Goal: Task Accomplishment & Management: Manage account settings

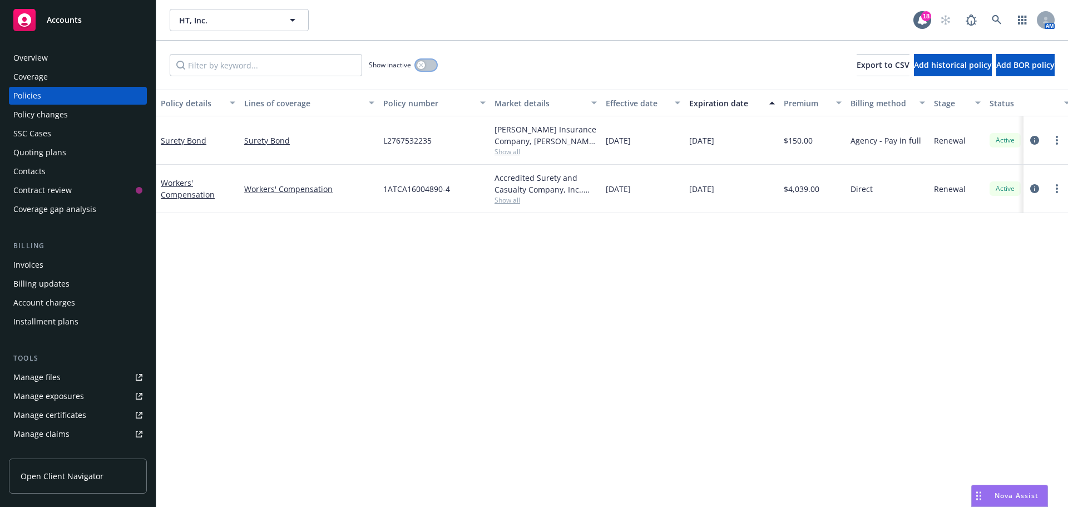
click at [424, 62] on button "button" at bounding box center [425, 65] width 21 height 11
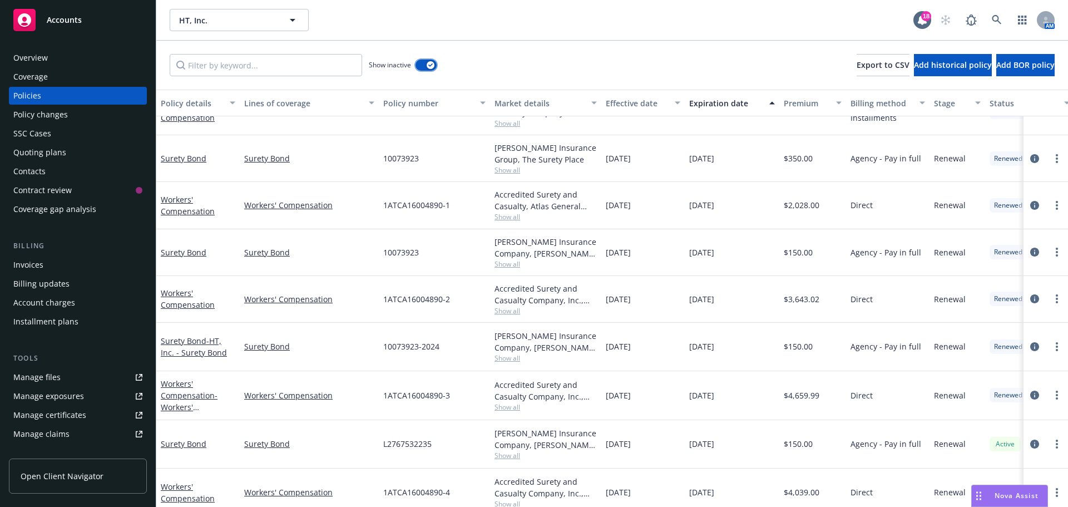
scroll to position [358, 0]
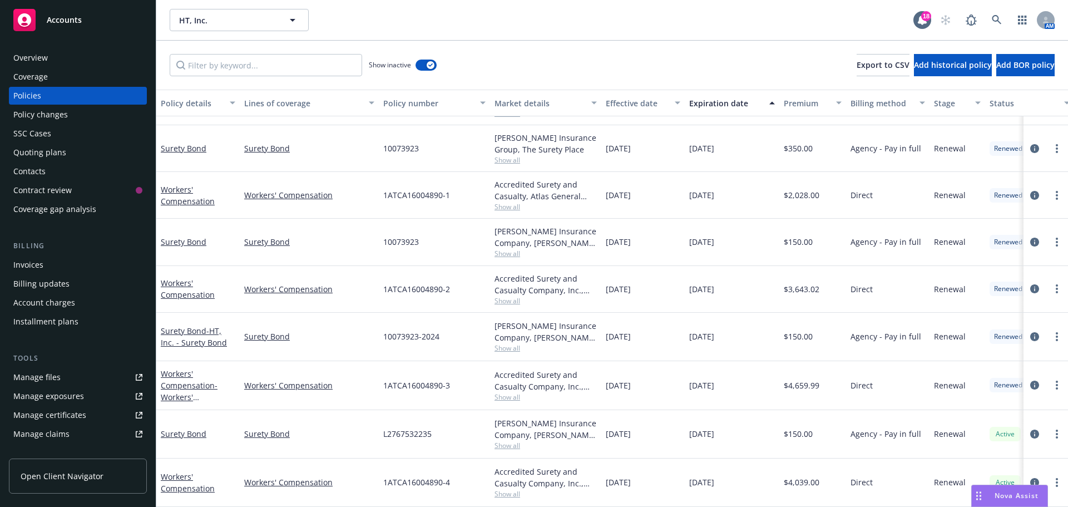
click at [85, 266] on div "Invoices" at bounding box center [77, 265] width 129 height 18
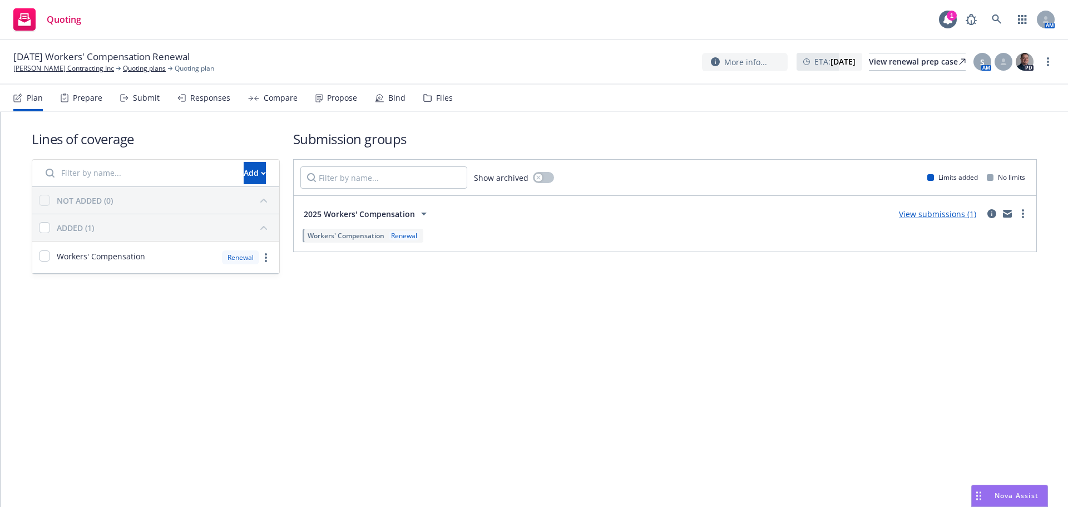
click at [327, 95] on div "Propose" at bounding box center [342, 97] width 30 height 9
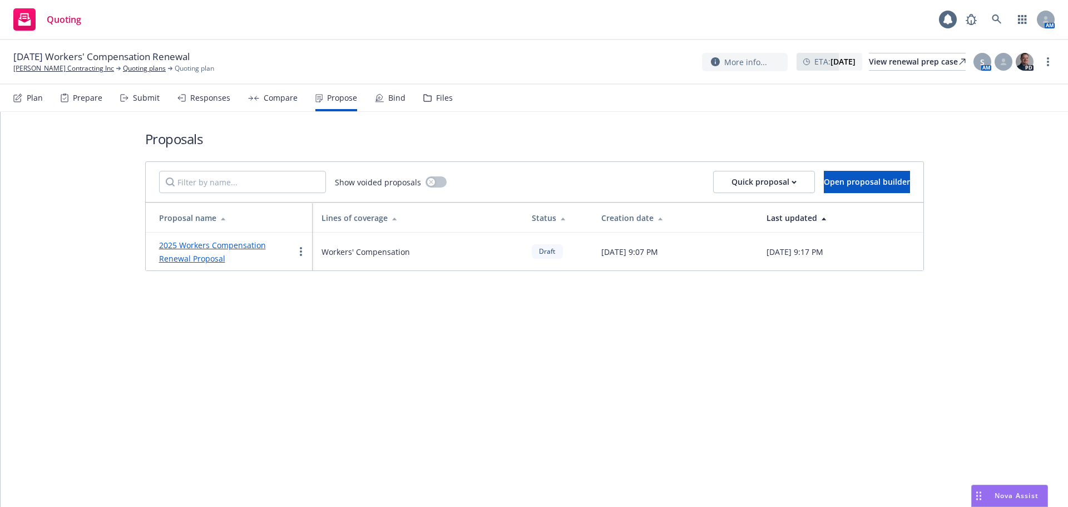
click at [218, 242] on link "2025 Workers Compensation Renewal Proposal" at bounding box center [212, 252] width 107 height 24
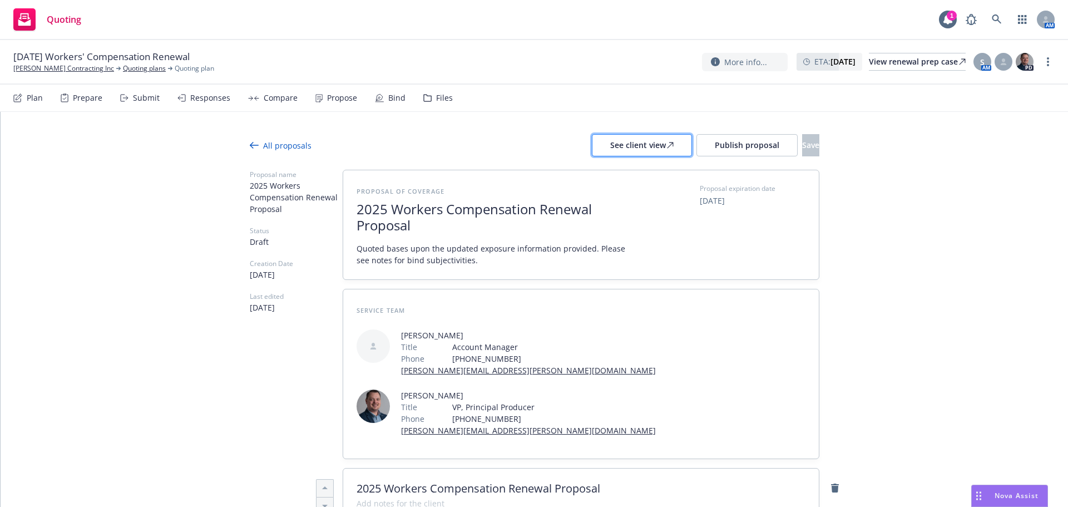
click at [624, 145] on div "See client view" at bounding box center [641, 145] width 63 height 21
click at [724, 142] on span "Publish proposal" at bounding box center [747, 145] width 65 height 11
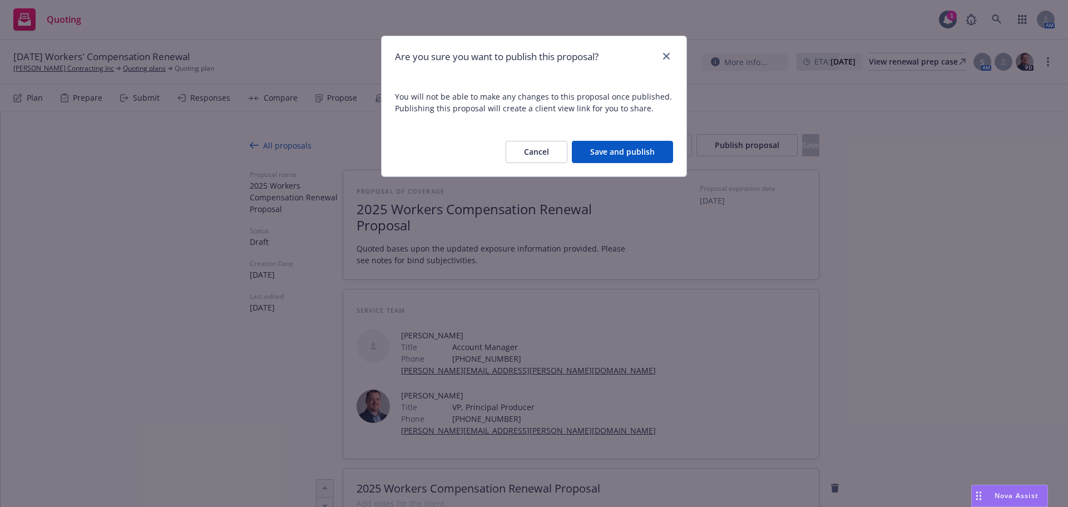
click at [601, 155] on button "Save and publish" at bounding box center [622, 152] width 101 height 22
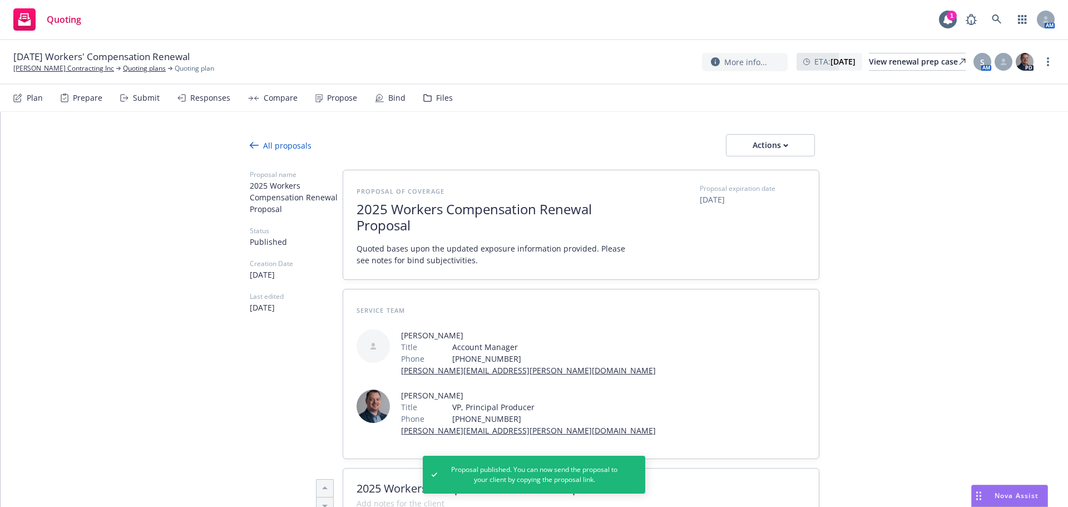
click at [1041, 51] on div "09/19/25 Workers' Compensation Renewal Mota Contracting Inc Quoting plans Quoti…" at bounding box center [533, 61] width 1041 height 23
click at [1045, 61] on link "more" at bounding box center [1047, 61] width 13 height 13
click at [1007, 83] on link "Copy logging email" at bounding box center [992, 84] width 124 height 22
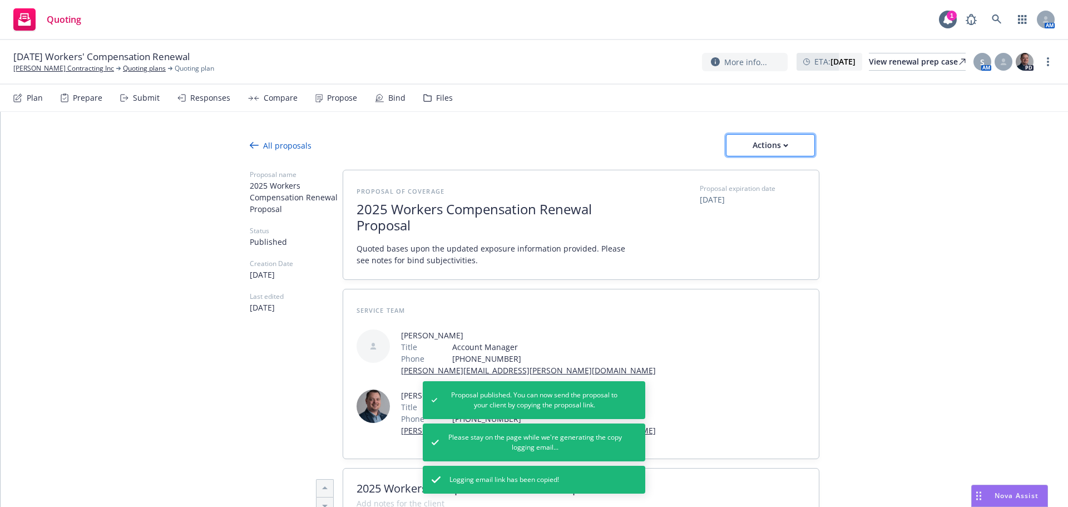
click at [771, 149] on div "Actions" at bounding box center [770, 145] width 52 height 21
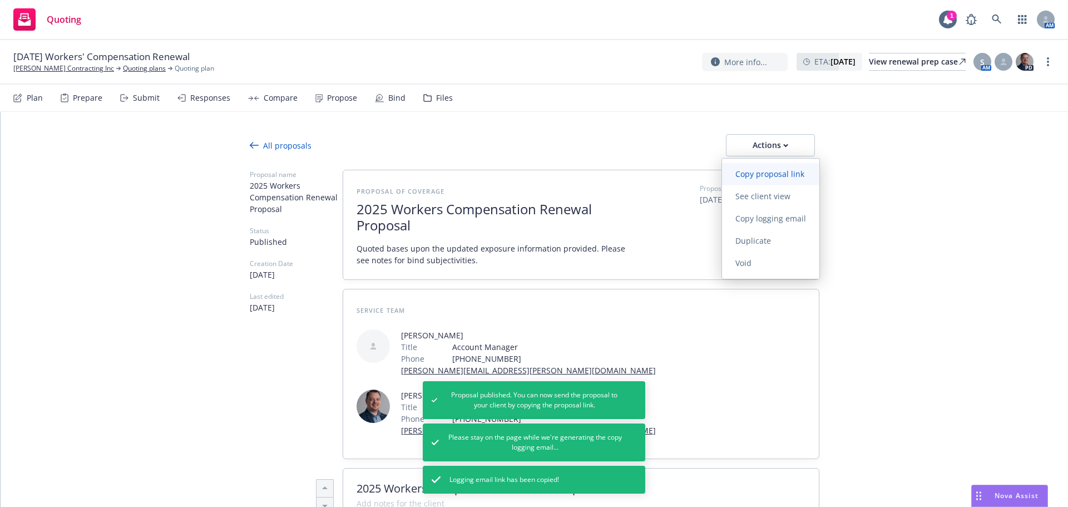
click at [774, 174] on span "Copy proposal link" at bounding box center [770, 174] width 96 height 11
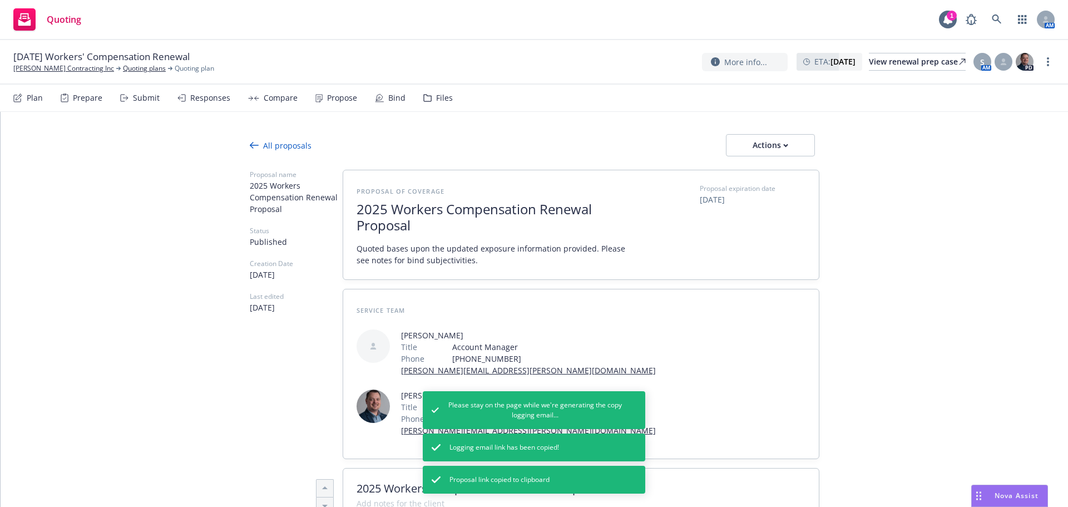
type textarea "x"
click at [51, 66] on link "Mota Contracting Inc" at bounding box center [63, 68] width 101 height 10
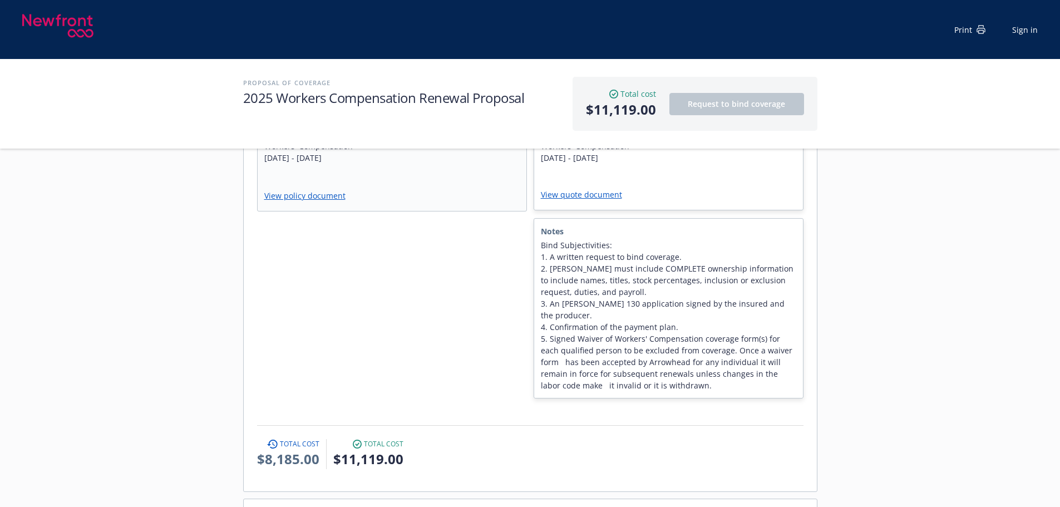
scroll to position [222, 0]
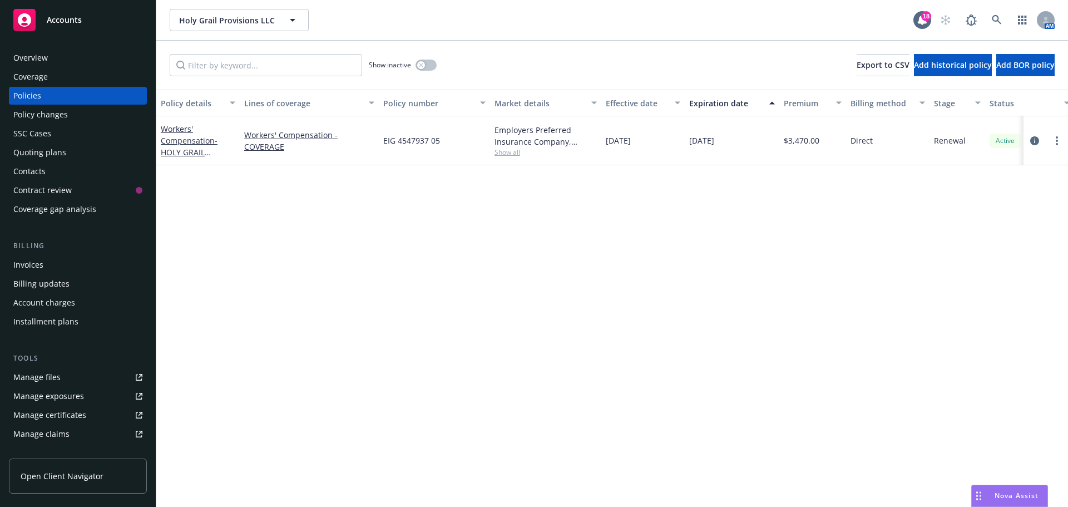
click at [46, 64] on div "Overview" at bounding box center [30, 58] width 34 height 18
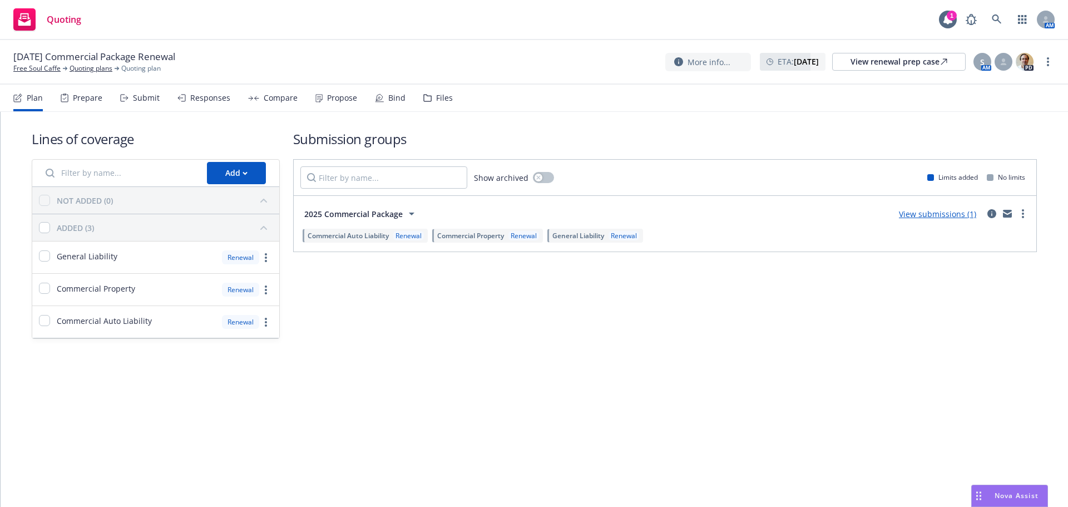
click at [34, 75] on div "[DATE] Commercial Package Renewal Free Soul Caffe Quoting plans Quoting plan Mo…" at bounding box center [534, 62] width 1068 height 44
click at [34, 74] on div "[DATE] Commercial Package Renewal Free Soul Caffe Quoting plans Quoting plan Mo…" at bounding box center [534, 62] width 1068 height 44
click at [34, 72] on link "Free Soul Caffe" at bounding box center [36, 68] width 47 height 10
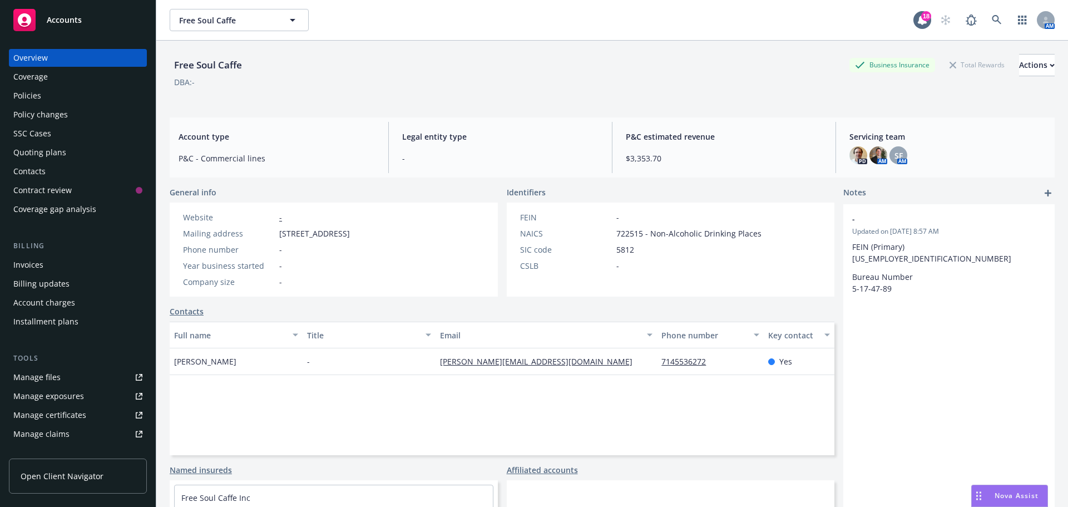
click at [91, 102] on div "Policies" at bounding box center [77, 96] width 129 height 18
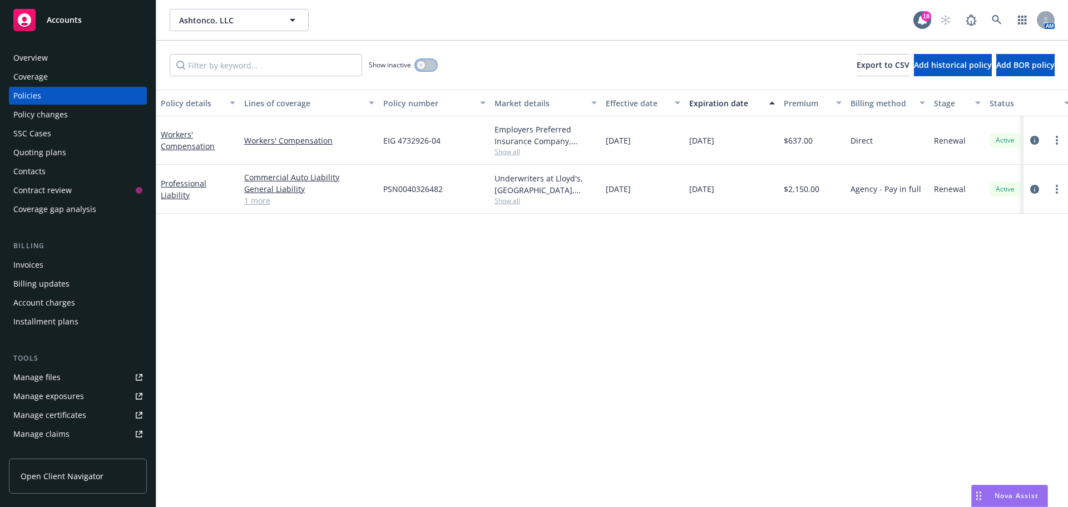
click at [431, 66] on button "button" at bounding box center [425, 65] width 21 height 11
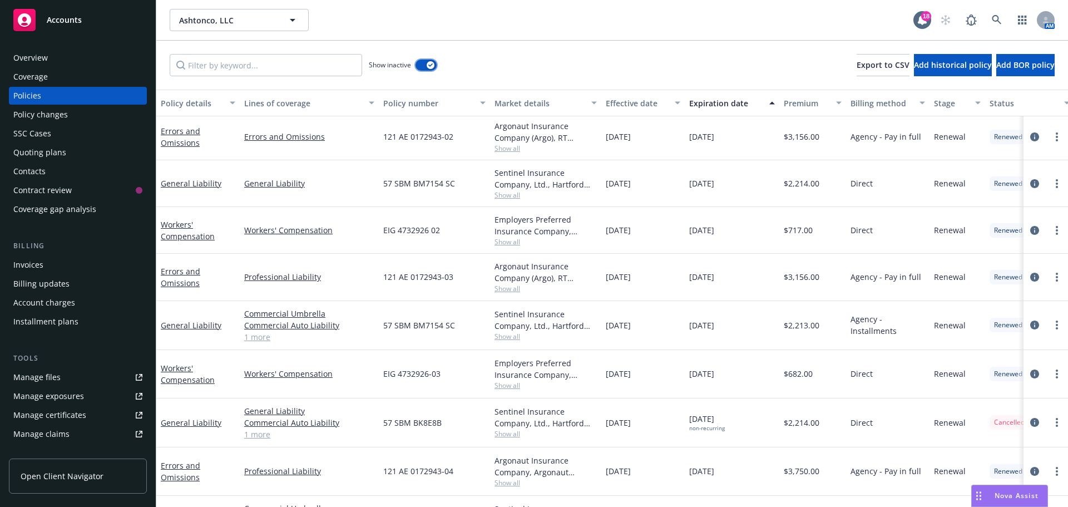
scroll to position [408, 0]
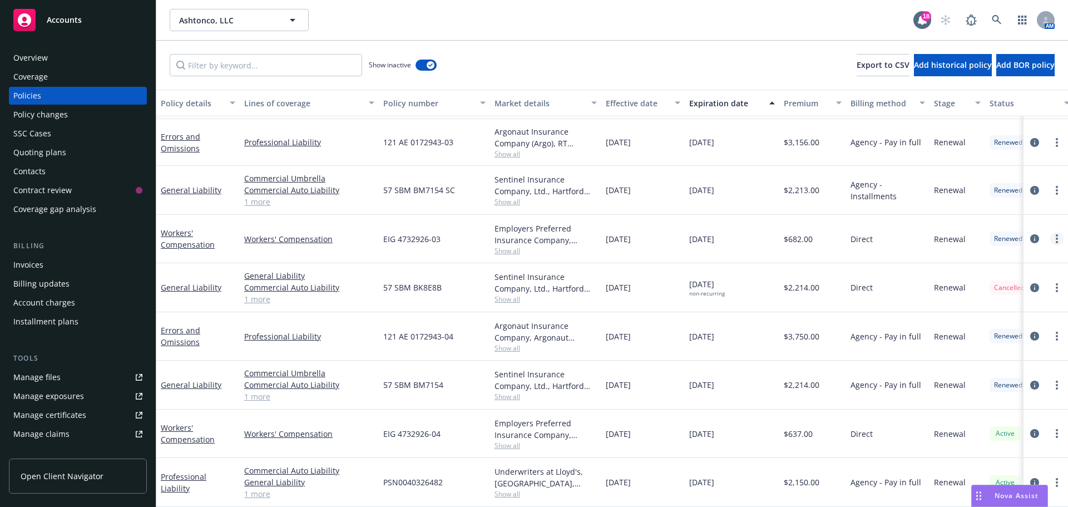
click at [1050, 232] on link "more" at bounding box center [1056, 238] width 13 height 13
click at [995, 379] on link "Copy logging email" at bounding box center [989, 386] width 131 height 22
click at [44, 65] on div "Overview" at bounding box center [30, 58] width 34 height 18
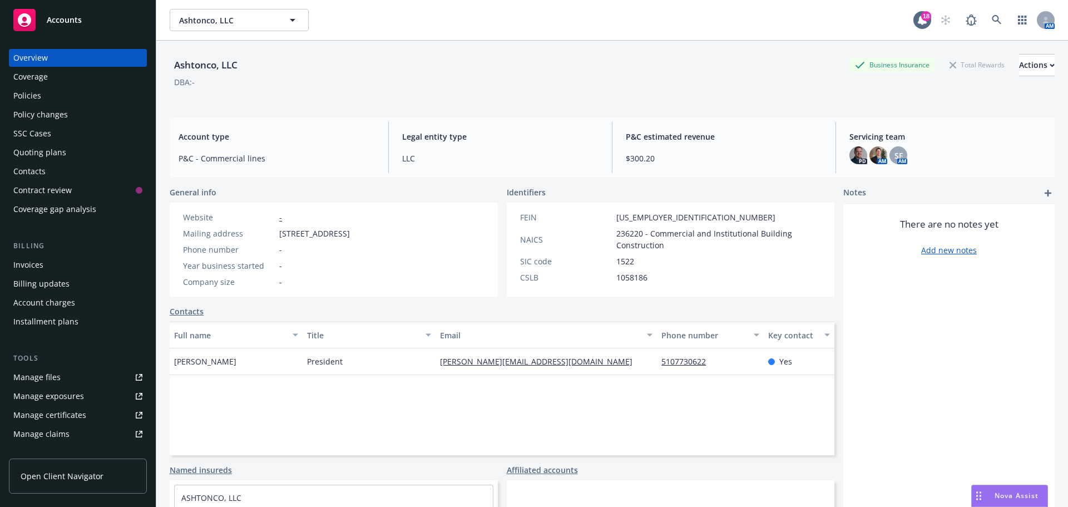
click at [43, 71] on div "Coverage" at bounding box center [30, 77] width 34 height 18
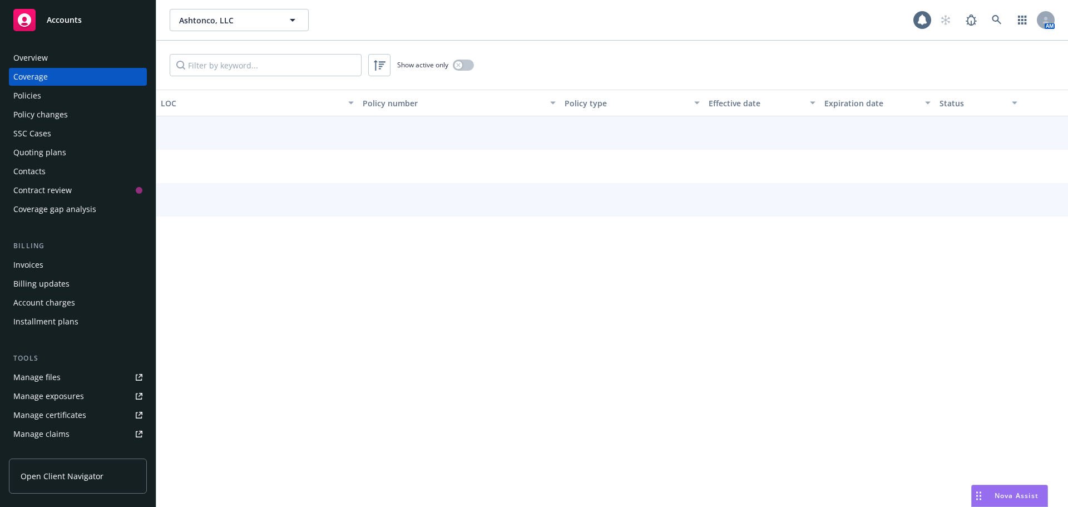
click at [50, 96] on div "Policies" at bounding box center [77, 96] width 129 height 18
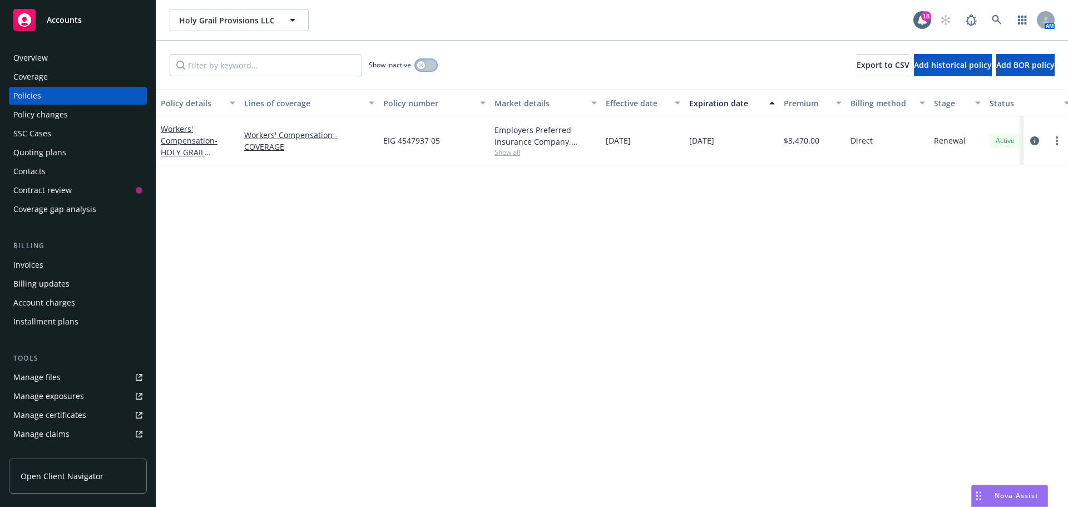
click at [427, 64] on button "button" at bounding box center [425, 65] width 21 height 11
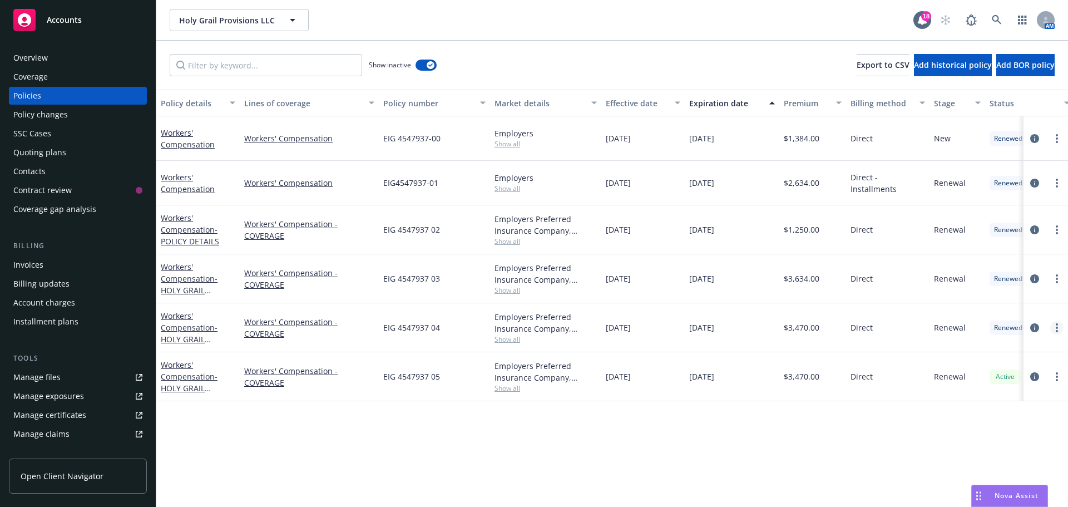
click at [1061, 331] on link "more" at bounding box center [1056, 327] width 13 height 13
click at [1009, 484] on link "Copy logging email" at bounding box center [997, 484] width 131 height 22
drag, startPoint x: 65, startPoint y: 61, endPoint x: 71, endPoint y: 61, distance: 6.7
click at [65, 61] on div "Overview" at bounding box center [77, 58] width 129 height 18
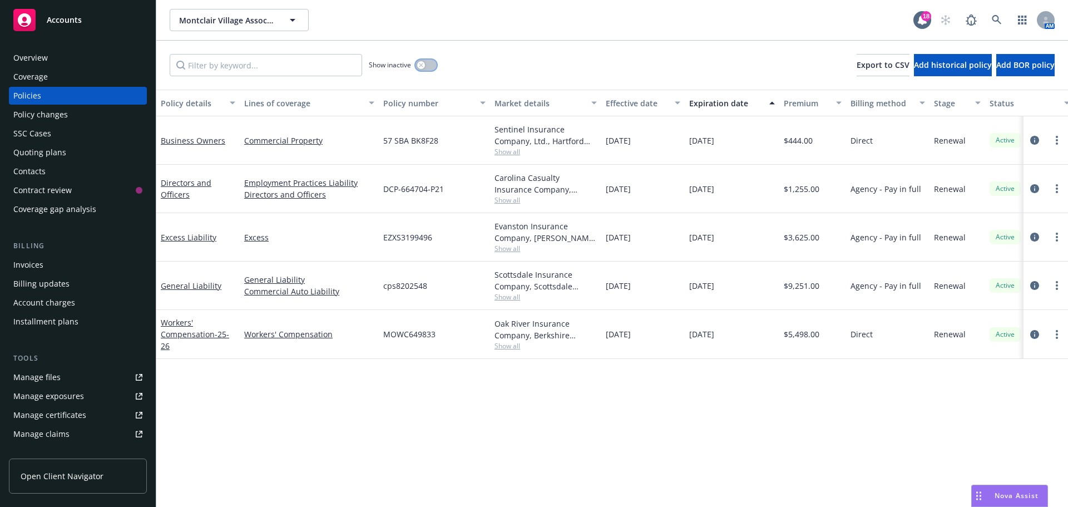
click at [426, 63] on button "button" at bounding box center [425, 65] width 21 height 11
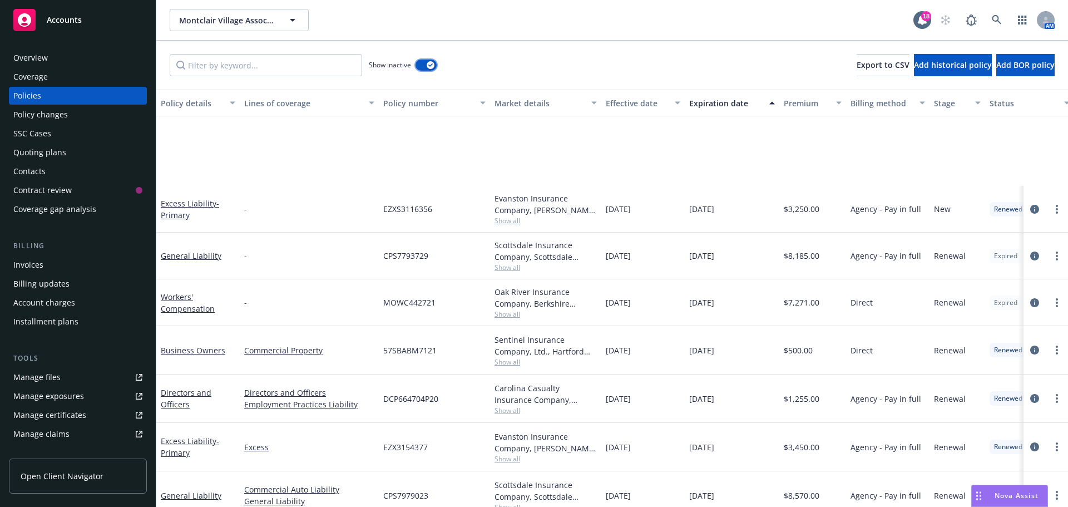
scroll to position [1261, 0]
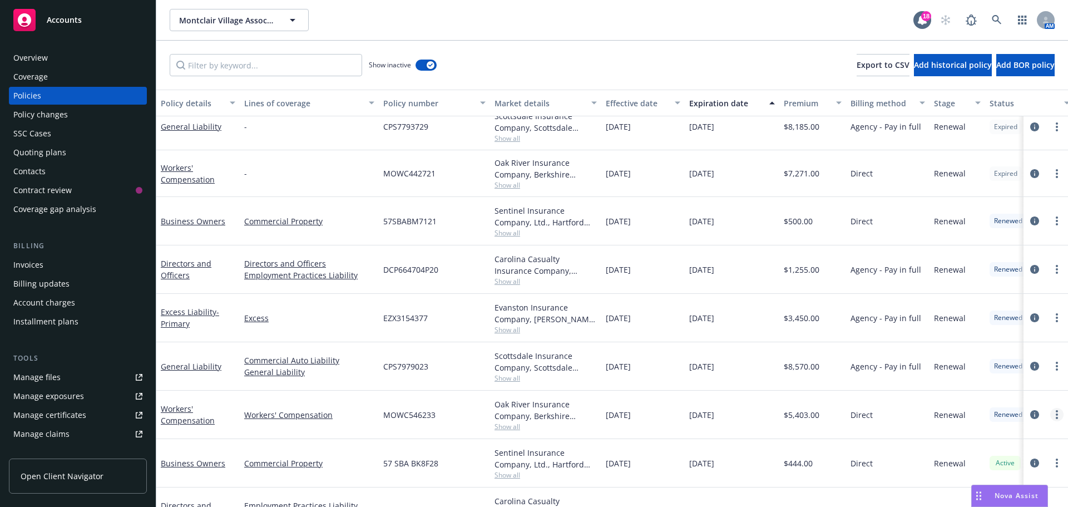
click at [1050, 415] on link "more" at bounding box center [1056, 414] width 13 height 13
drag, startPoint x: 990, startPoint y: 398, endPoint x: 655, endPoint y: 235, distance: 373.1
click at [990, 398] on link "Copy logging email" at bounding box center [997, 400] width 131 height 22
click at [56, 53] on div "Overview" at bounding box center [77, 58] width 129 height 18
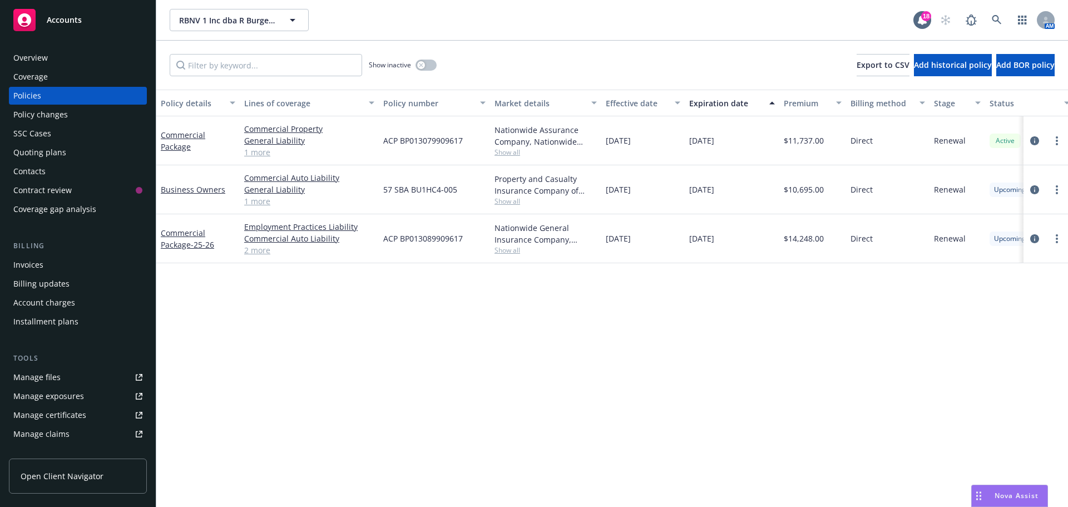
click at [374, 390] on div "Policy details Lines of coverage Policy number Market details Effective date Ex…" at bounding box center [612, 298] width 912 height 417
click at [509, 201] on span "Show all" at bounding box center [545, 200] width 102 height 9
click at [699, 348] on div "Policy details Lines of coverage Policy number Market details Effective date Ex…" at bounding box center [612, 298] width 912 height 417
click at [508, 252] on span "Show all" at bounding box center [545, 249] width 102 height 9
click at [713, 329] on div "Policy details Lines of coverage Policy number Market details Effective date Ex…" at bounding box center [612, 298] width 912 height 417
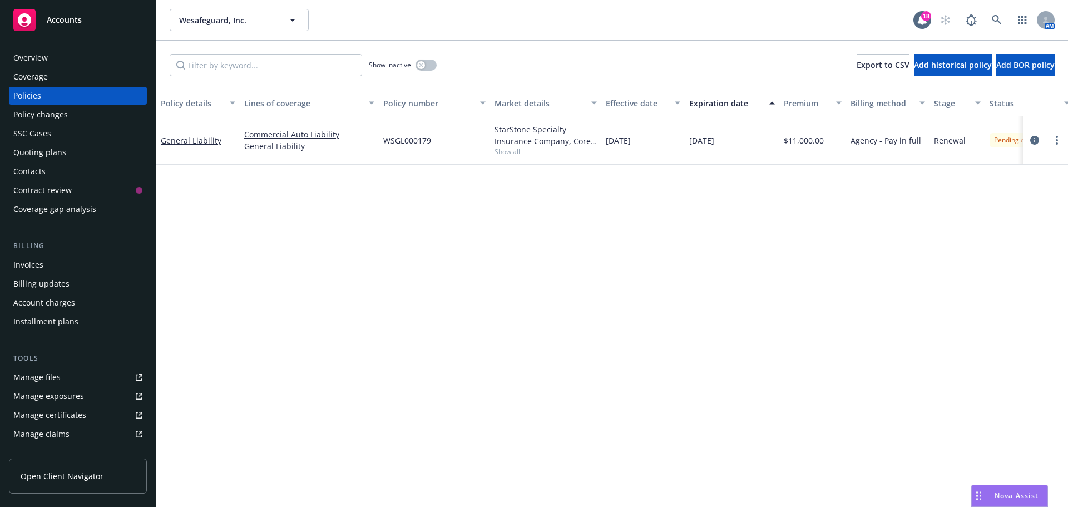
drag, startPoint x: 0, startPoint y: 0, endPoint x: 77, endPoint y: 113, distance: 137.0
click at [77, 113] on div "Policy changes" at bounding box center [77, 115] width 129 height 18
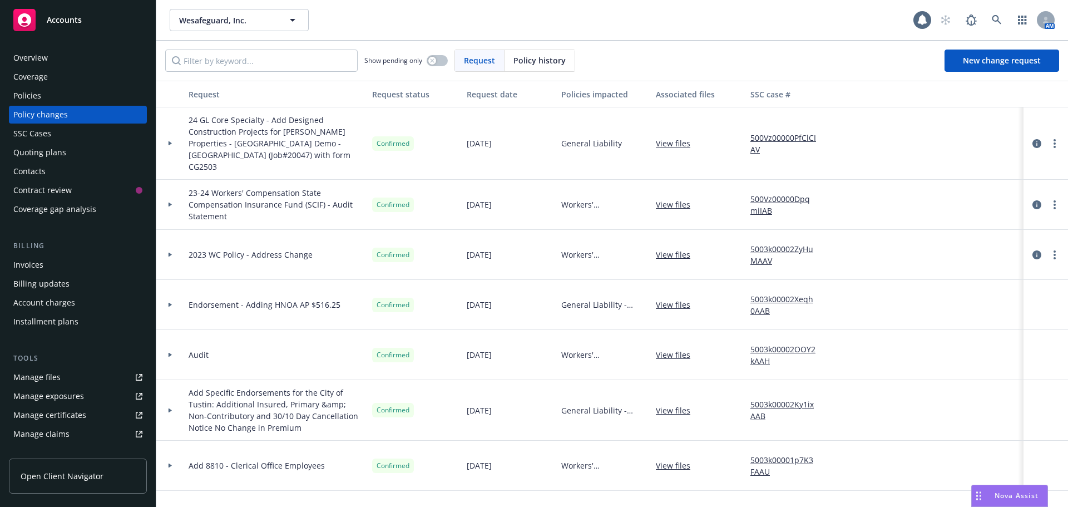
click at [58, 59] on div "Overview" at bounding box center [77, 58] width 129 height 18
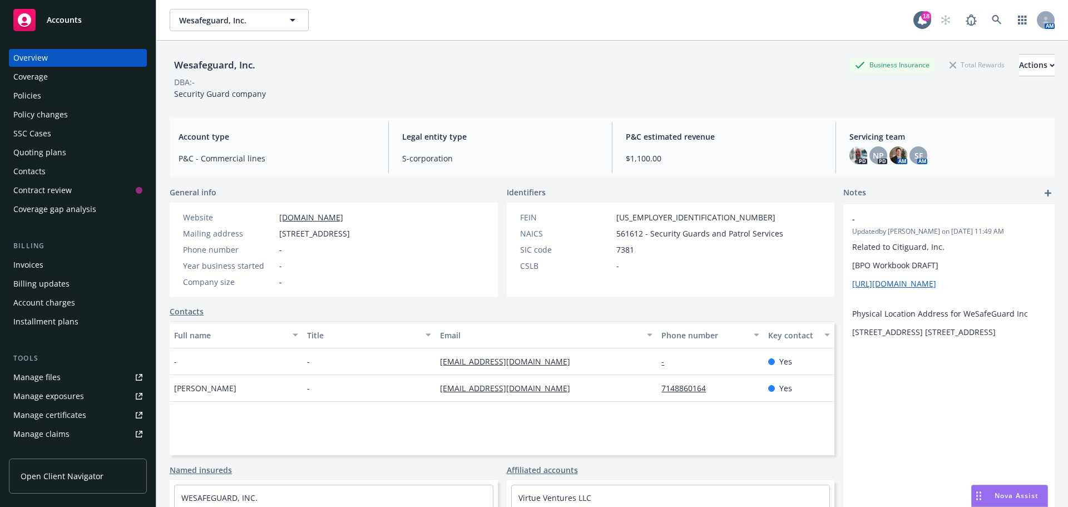
click at [96, 116] on div "Policy changes" at bounding box center [77, 115] width 129 height 18
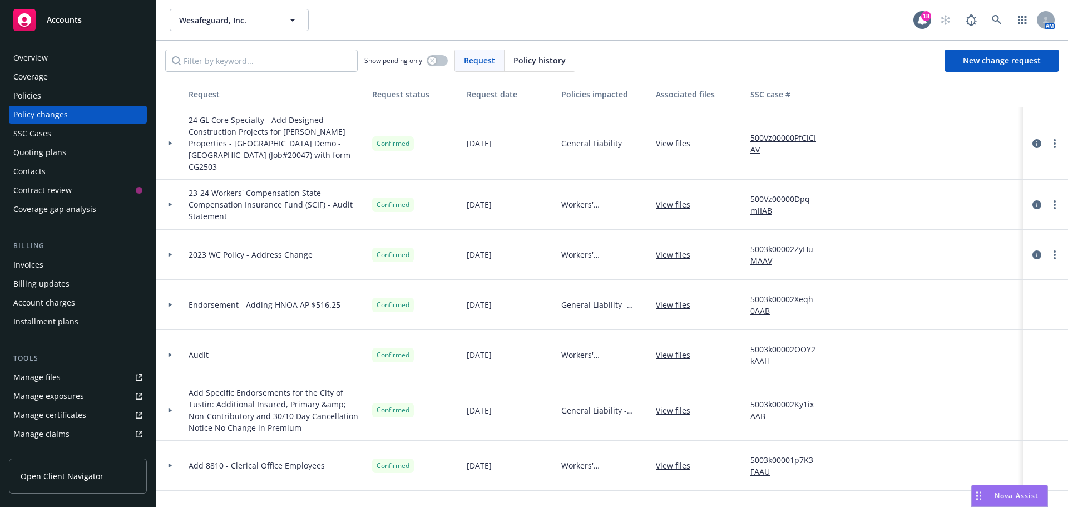
click at [521, 62] on span "Policy history" at bounding box center [539, 61] width 52 height 12
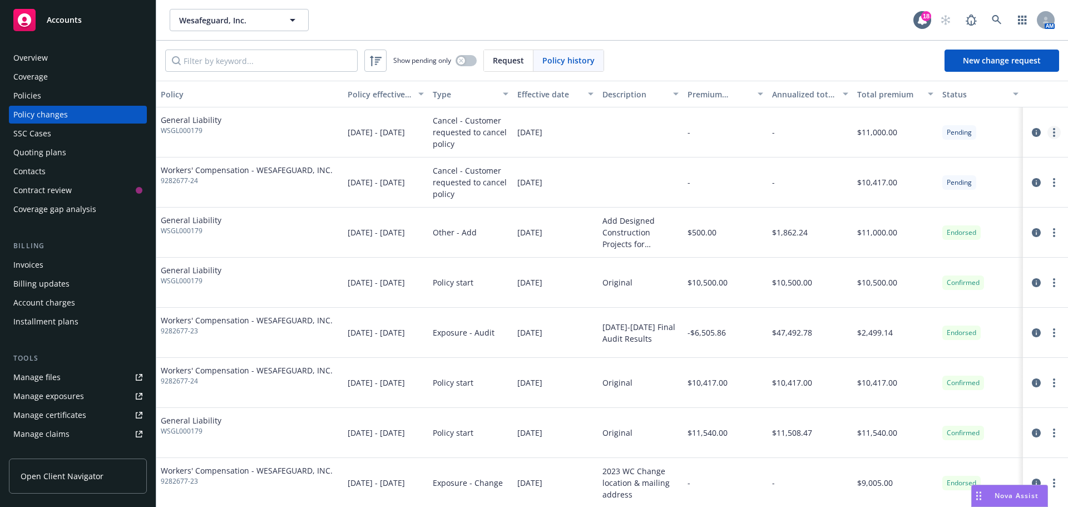
click at [1053, 130] on icon "more" at bounding box center [1054, 132] width 2 height 9
click at [984, 196] on link "Edit/Rescind policy change" at bounding box center [957, 200] width 191 height 22
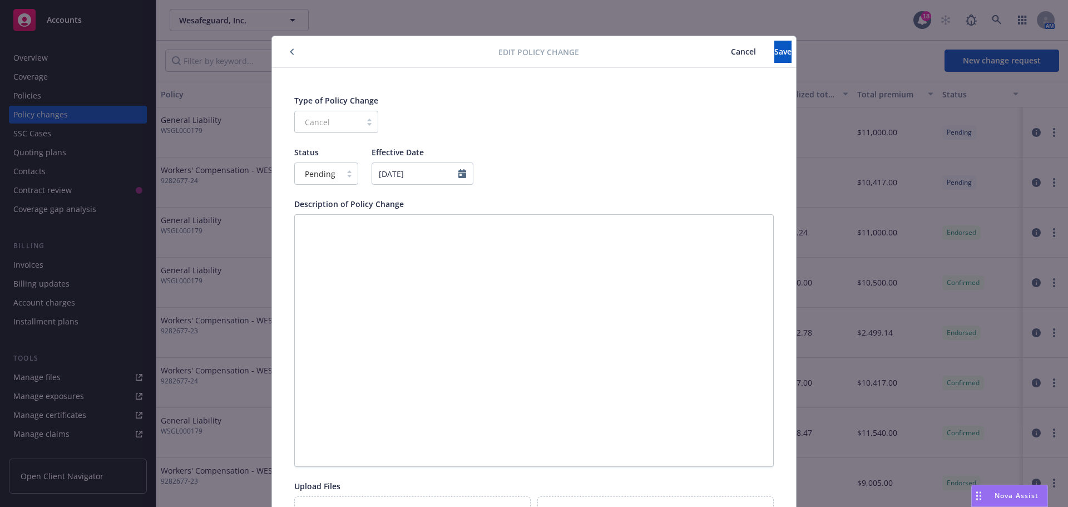
click at [333, 176] on div "Pending" at bounding box center [318, 174] width 46 height 18
click at [337, 221] on span "Confirmed" at bounding box center [320, 222] width 39 height 12
click at [774, 57] on button "Save" at bounding box center [782, 52] width 17 height 22
type textarea "x"
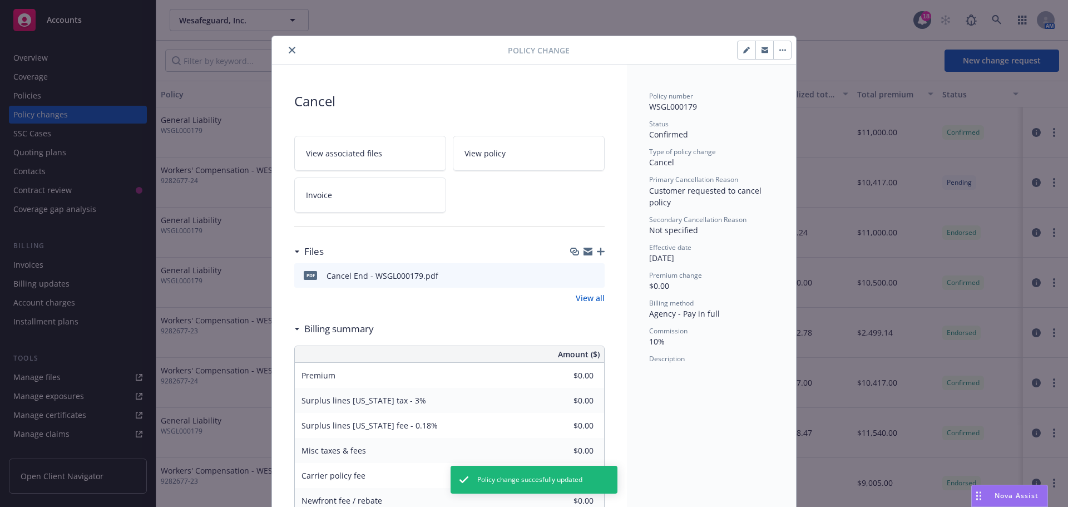
click at [738, 49] on button "button" at bounding box center [747, 50] width 18 height 18
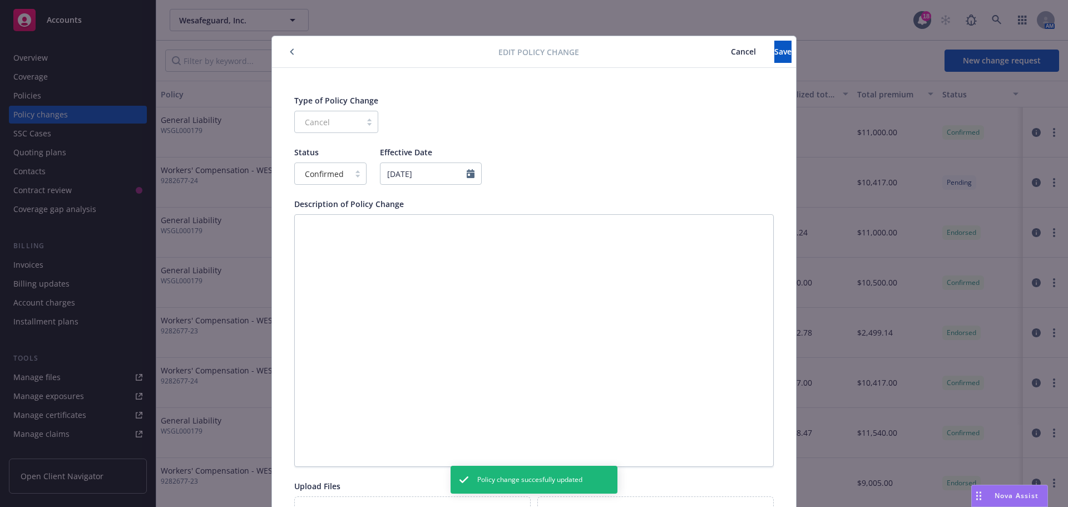
click at [291, 55] on button "button" at bounding box center [291, 51] width 13 height 13
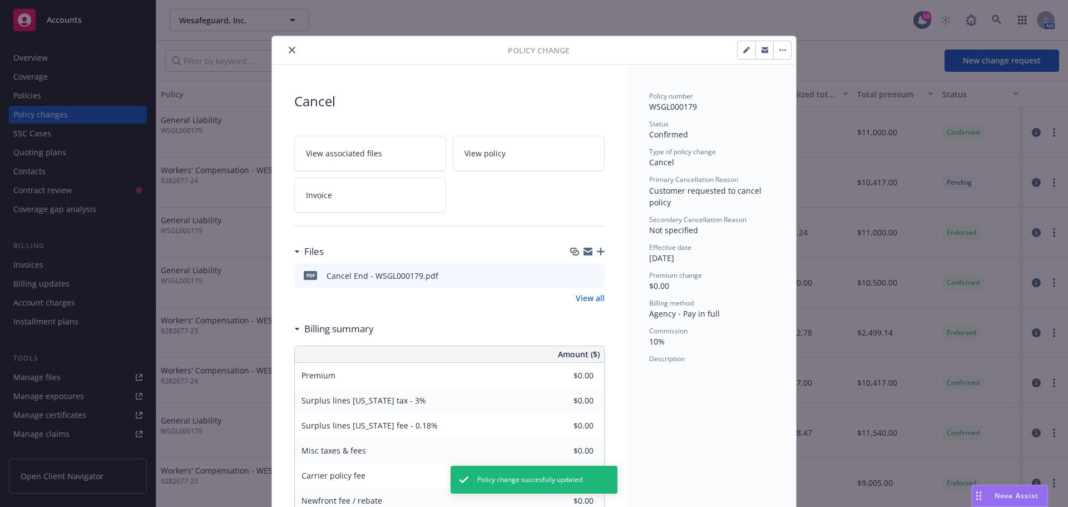
click at [285, 47] on button "close" at bounding box center [291, 49] width 13 height 13
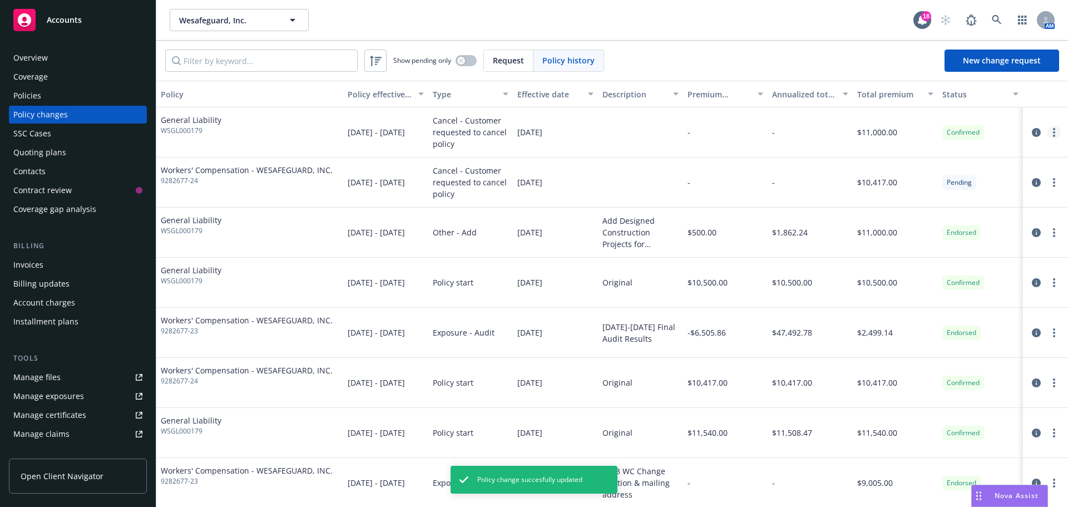
click at [1047, 135] on link "more" at bounding box center [1053, 132] width 13 height 13
click at [973, 219] on link "Edit billing info" at bounding box center [957, 222] width 191 height 22
select select "CA"
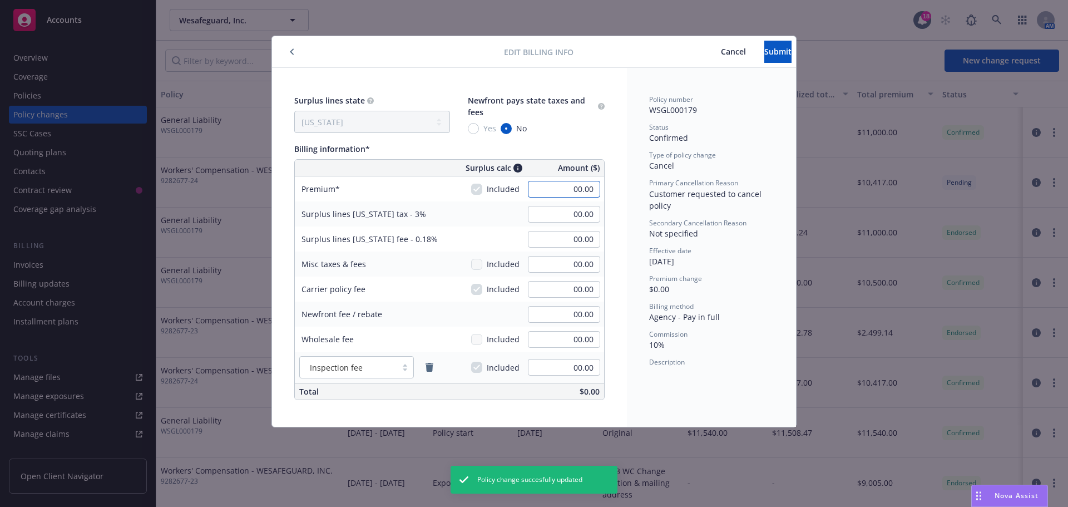
click at [581, 187] on input "00.00" at bounding box center [564, 189] width 72 height 17
type input "-1,659.00"
type input "-49.77"
type input "-2.99"
click at [764, 55] on span "Submit" at bounding box center [777, 51] width 27 height 11
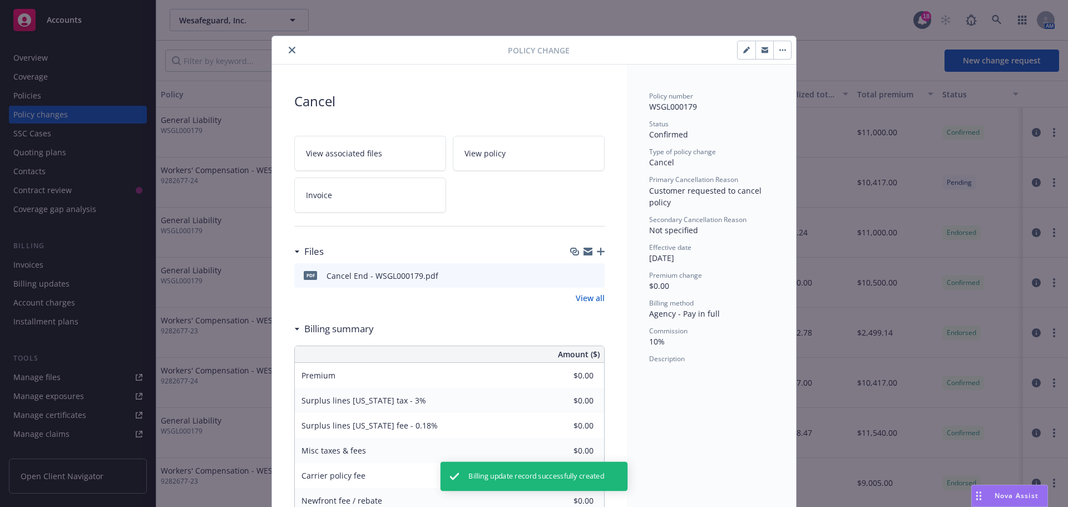
type input "-$1,659.00"
type input "-$49.77"
type input "-$2.99"
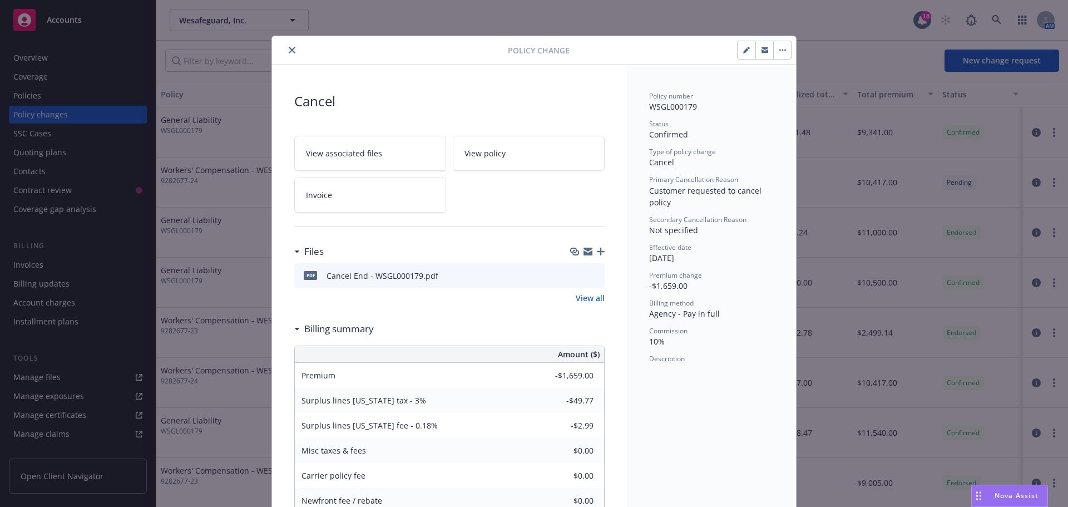
click at [289, 53] on icon "close" at bounding box center [292, 50] width 7 height 7
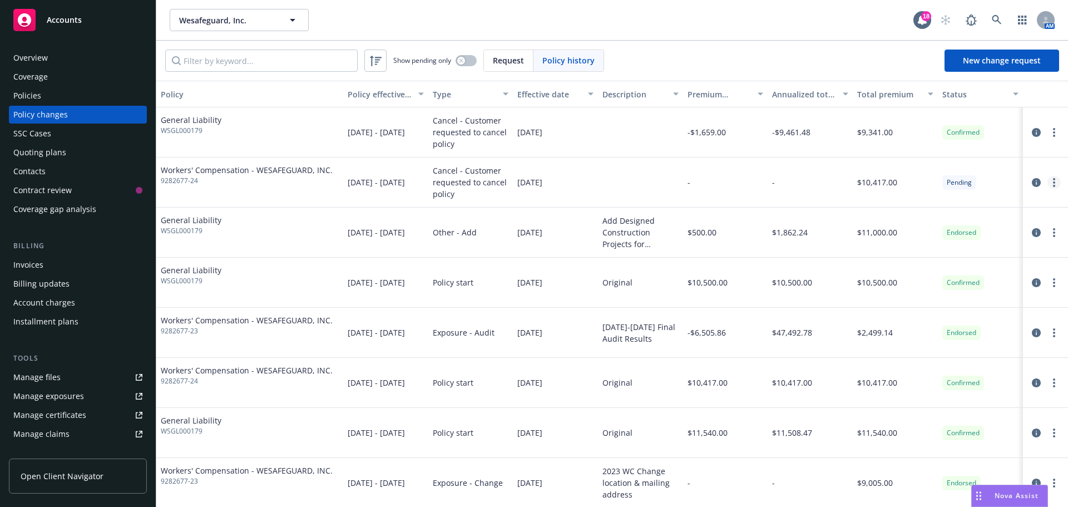
click at [1053, 184] on icon "more" at bounding box center [1054, 182] width 2 height 9
click at [936, 250] on link "Edit/Rescind policy change" at bounding box center [957, 250] width 191 height 22
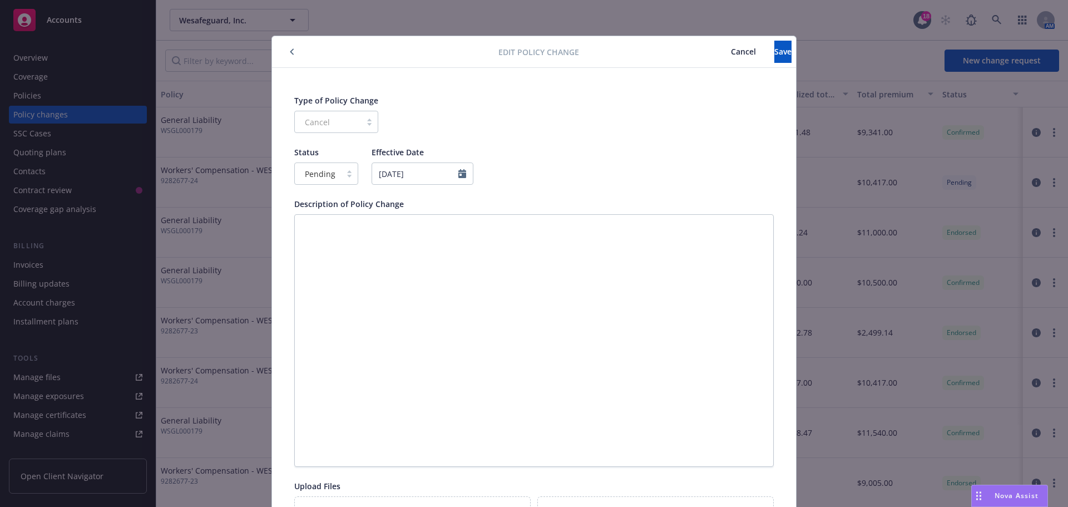
scroll to position [33, 0]
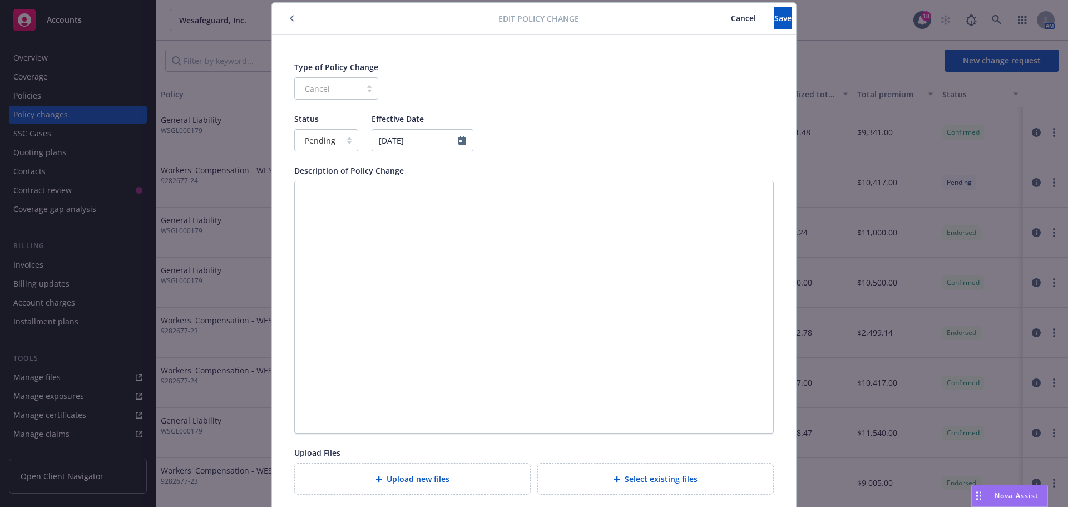
click at [332, 148] on div "Pending" at bounding box center [318, 140] width 46 height 18
click at [330, 184] on span "Confirmed" at bounding box center [320, 189] width 39 height 12
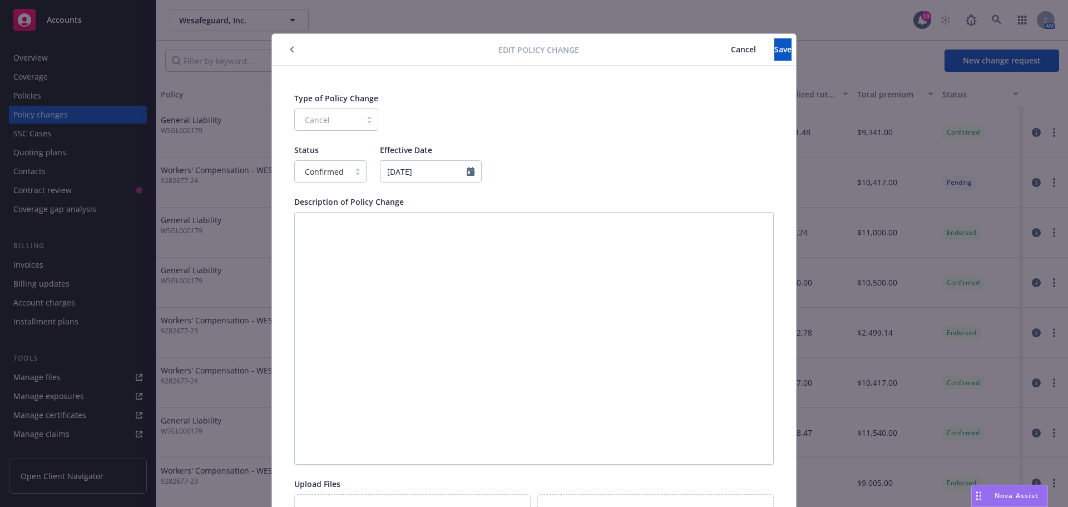
scroll to position [0, 0]
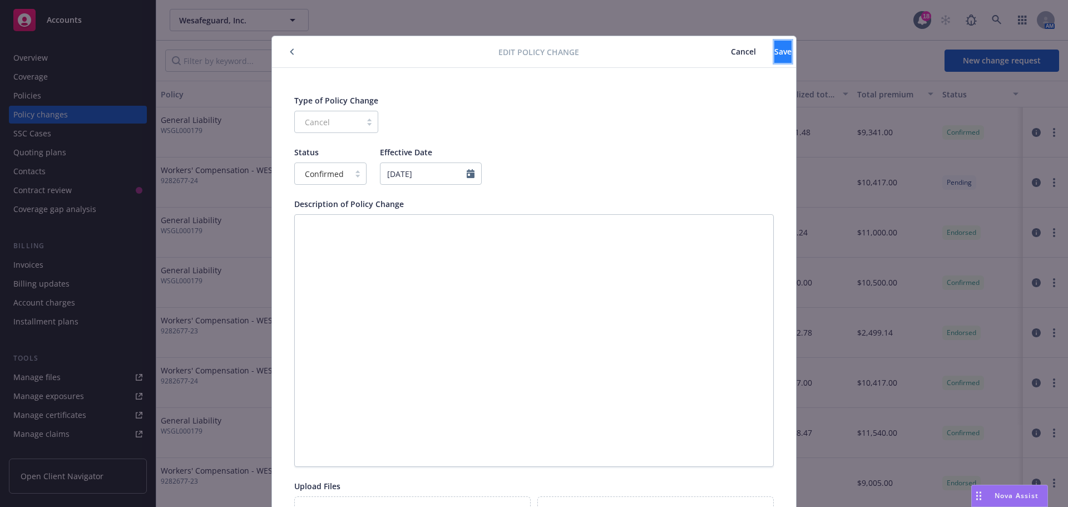
click at [774, 52] on button "Save" at bounding box center [782, 52] width 17 height 22
type textarea "x"
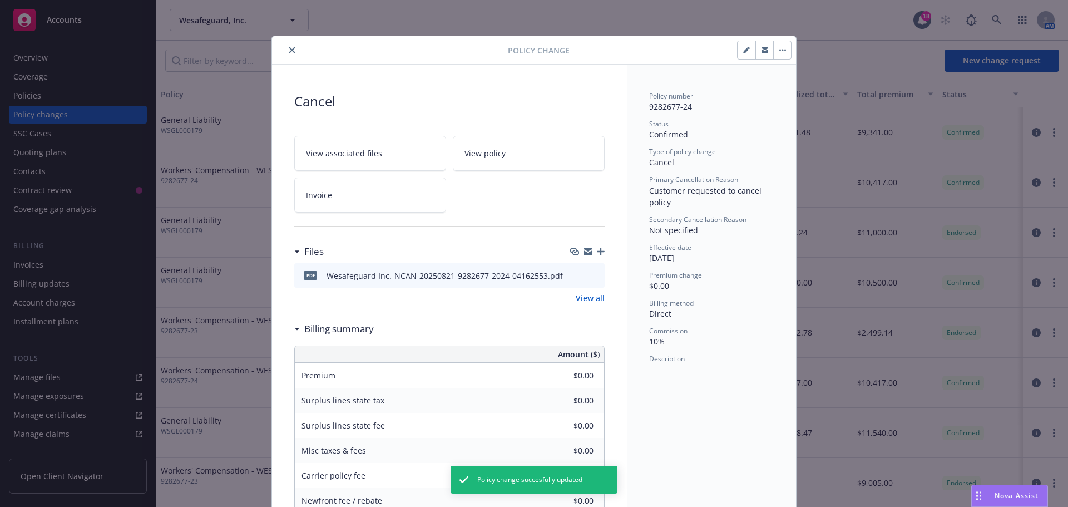
click at [291, 50] on button "close" at bounding box center [291, 49] width 13 height 13
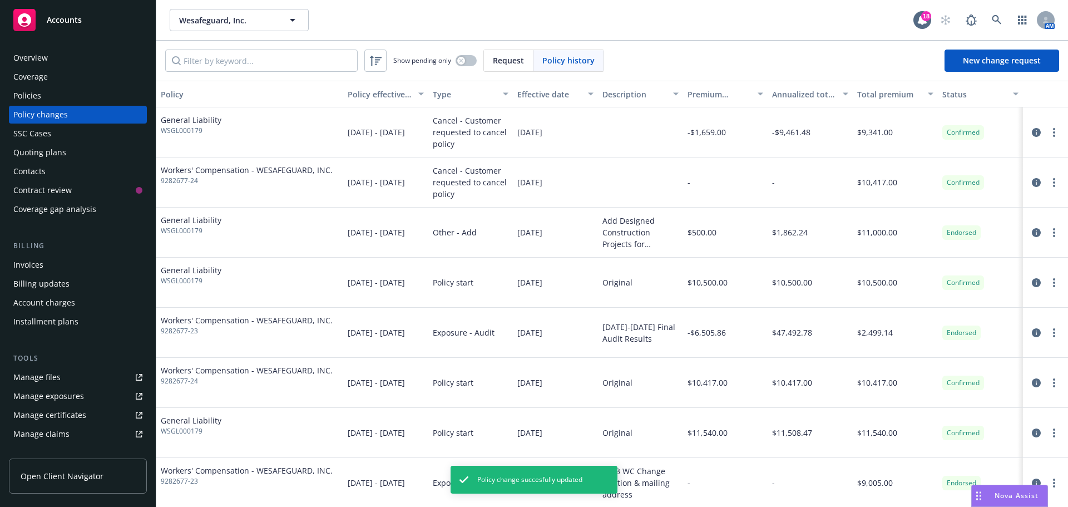
click at [84, 266] on div "Invoices" at bounding box center [77, 265] width 129 height 18
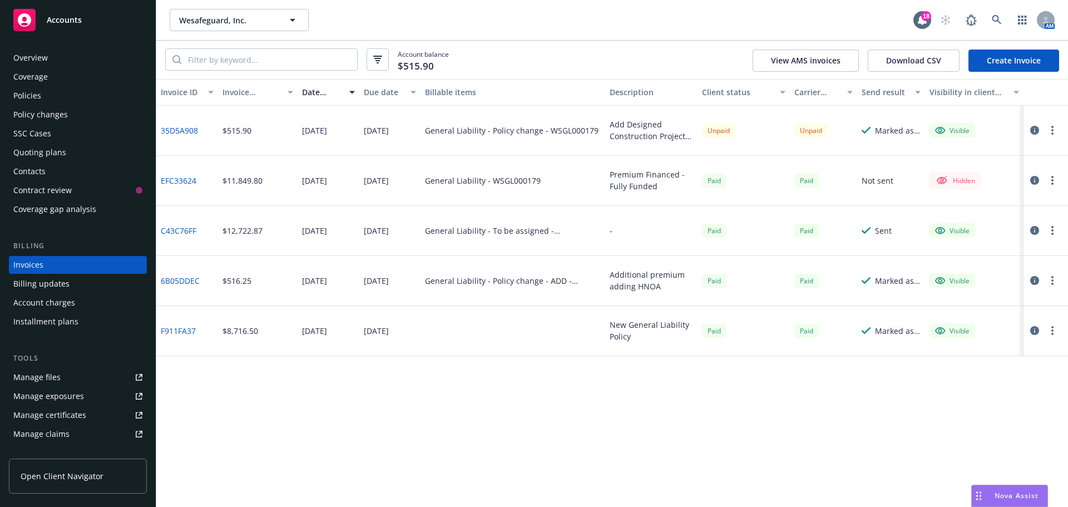
click at [1044, 63] on link "Create Invoice" at bounding box center [1013, 61] width 91 height 22
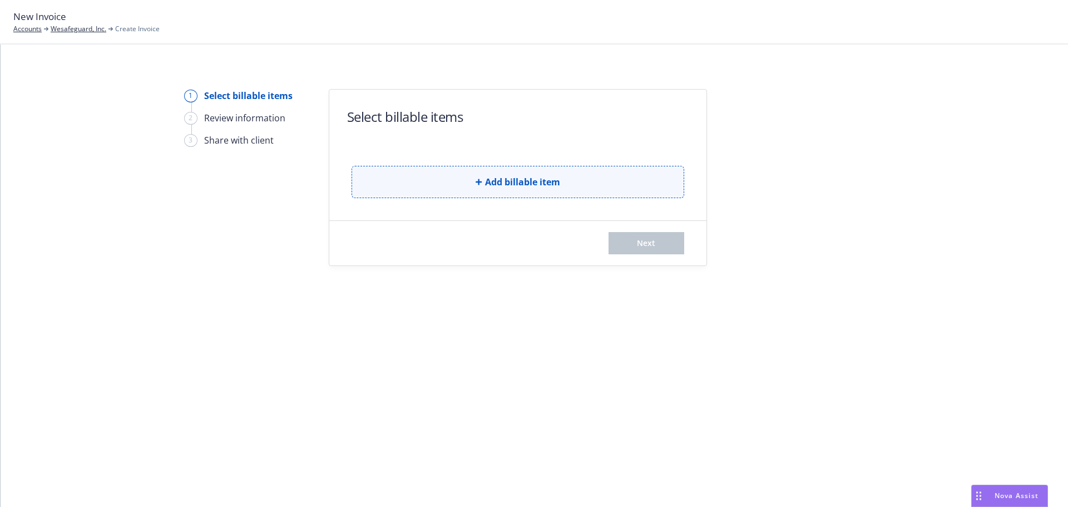
click at [471, 182] on button "Add billable item" at bounding box center [518, 182] width 333 height 32
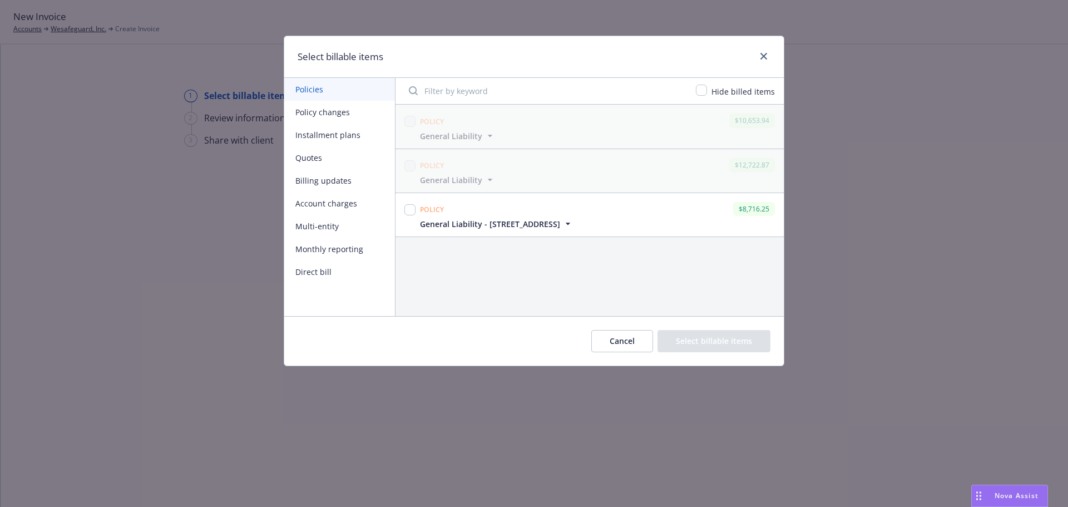
click at [353, 118] on button "Policy changes" at bounding box center [339, 112] width 111 height 23
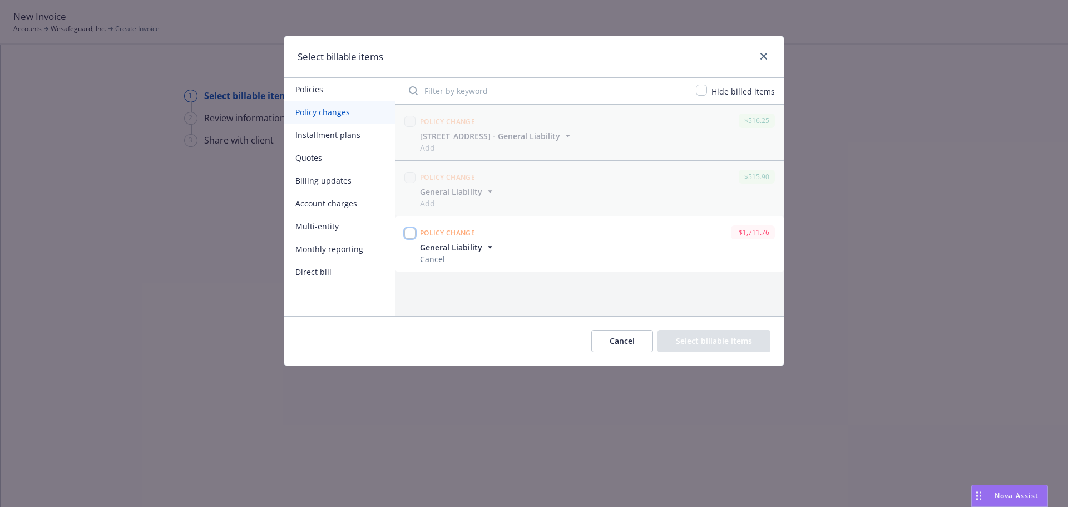
click at [413, 236] on input "checkbox" at bounding box center [409, 232] width 11 height 11
checkbox input "true"
click at [712, 335] on button "Select billable items" at bounding box center [713, 341] width 113 height 22
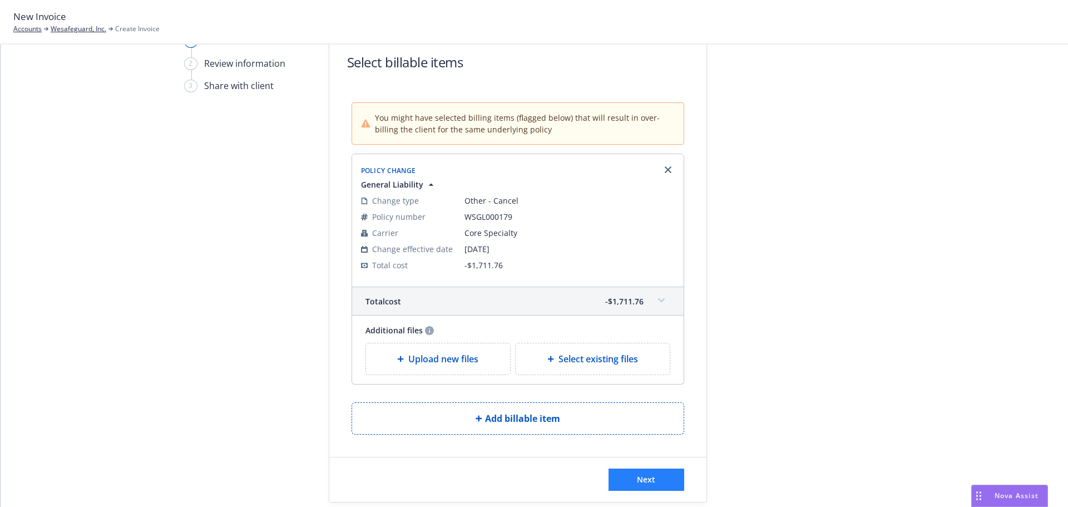
scroll to position [95, 0]
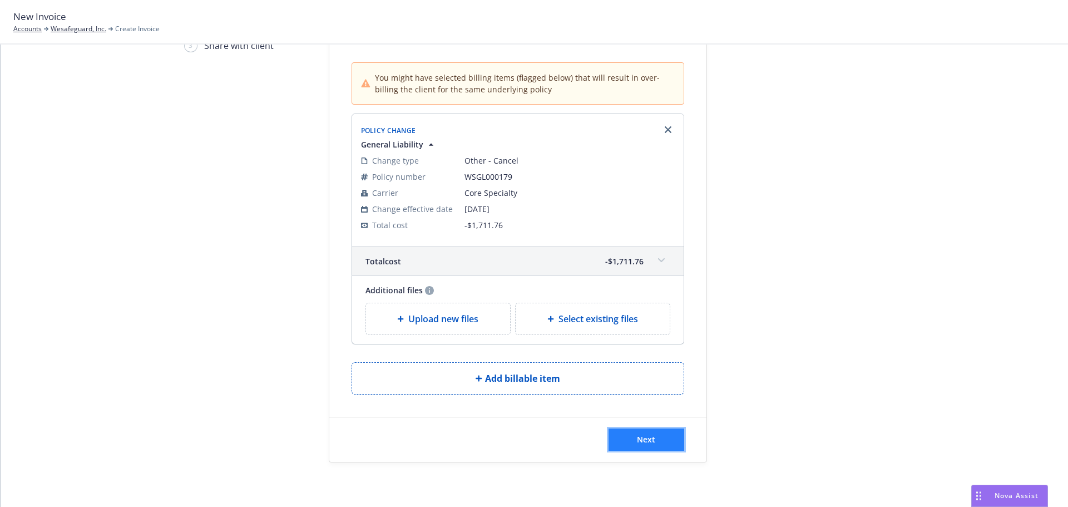
click at [644, 437] on span "Next" at bounding box center [646, 439] width 18 height 11
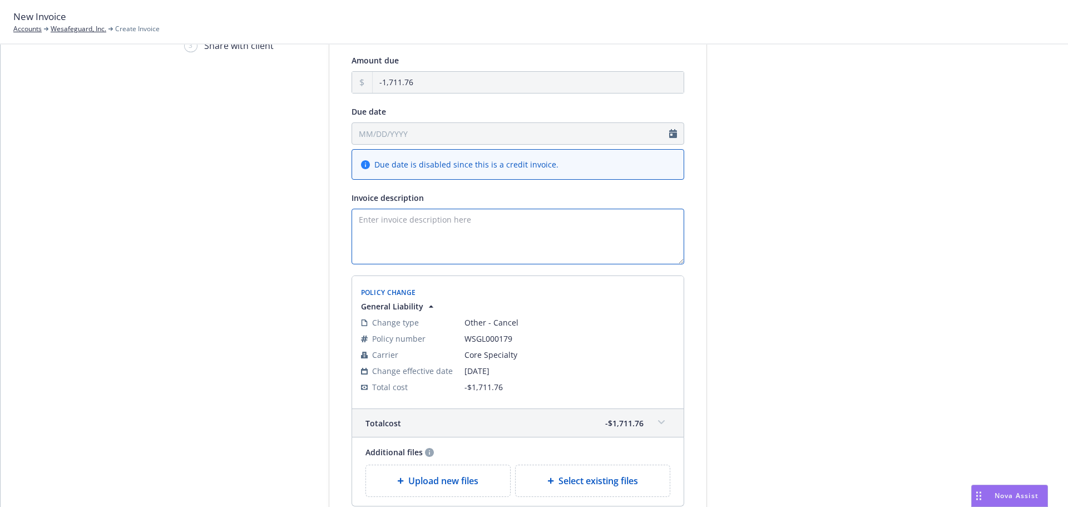
click at [452, 225] on textarea "Invoice description" at bounding box center [518, 237] width 333 height 56
click at [402, 222] on textarea "Invoice description" at bounding box center [518, 237] width 333 height 56
drag, startPoint x: 414, startPoint y: 220, endPoint x: 285, endPoint y: 211, distance: 129.3
click at [285, 211] on div "Select billable items 2 Review information 3 Share with client Add payment deta…" at bounding box center [534, 284] width 1041 height 580
paste textarea ", Inc."
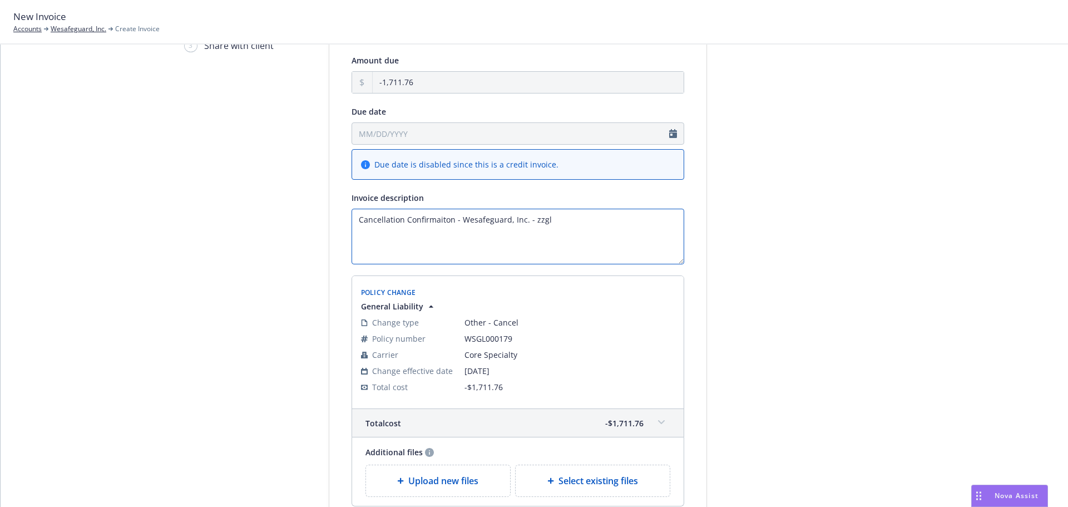
paste textarea "General Liability"
paste textarea "Workers Compensation"
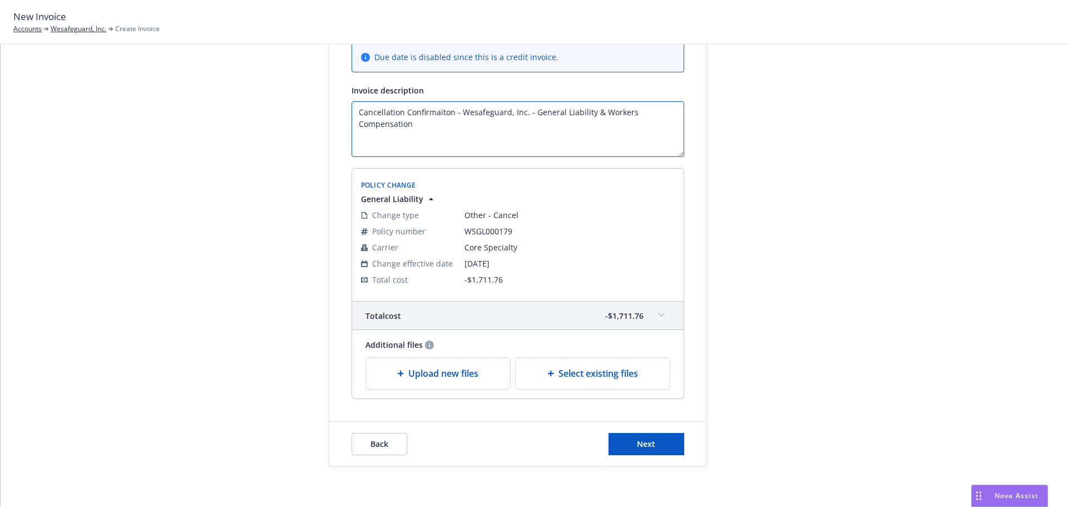
scroll to position [206, 0]
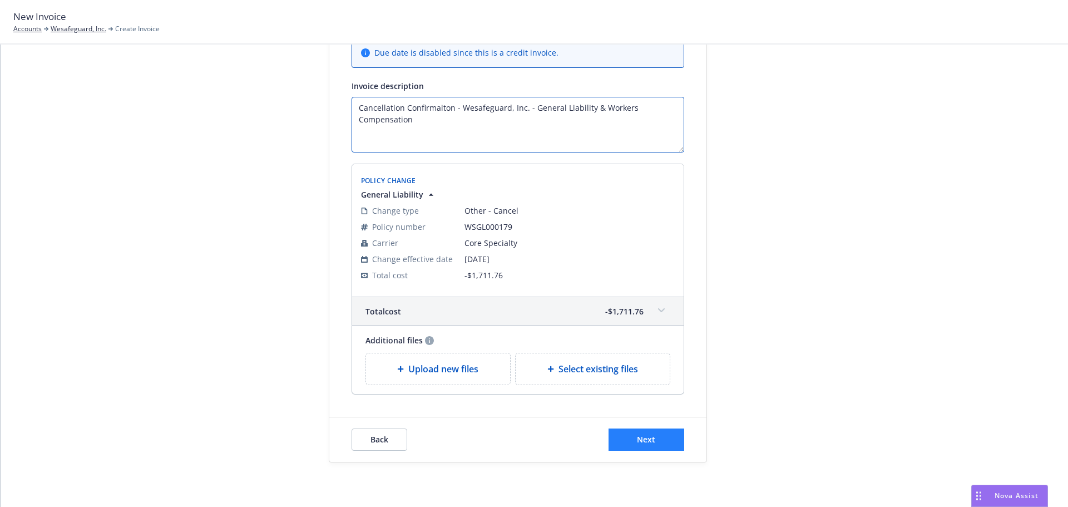
type textarea "Cancellation Confirmaiton - Wesafeguard, Inc. - General Liability & Workers Com…"
click at [620, 442] on button "Next" at bounding box center [646, 439] width 76 height 22
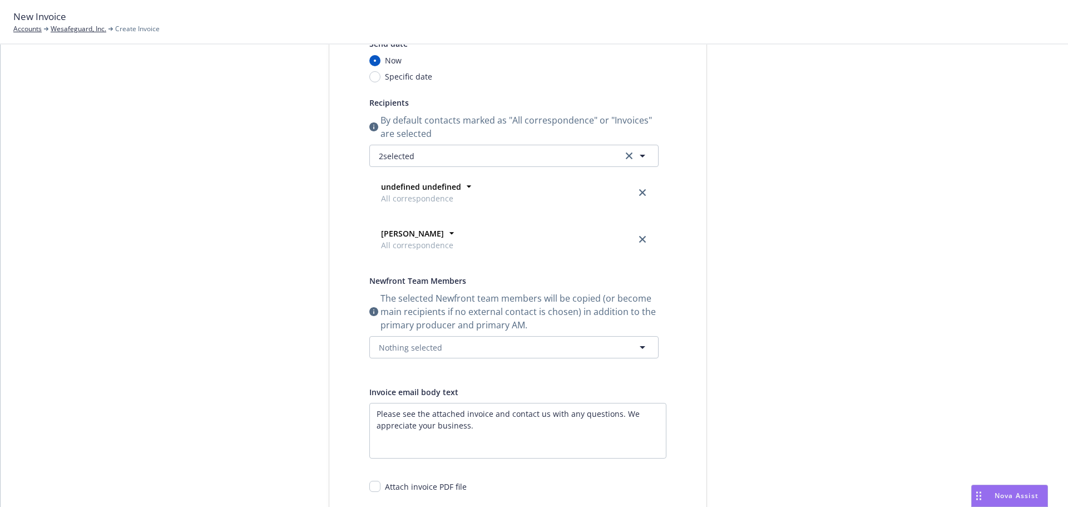
scroll to position [0, 0]
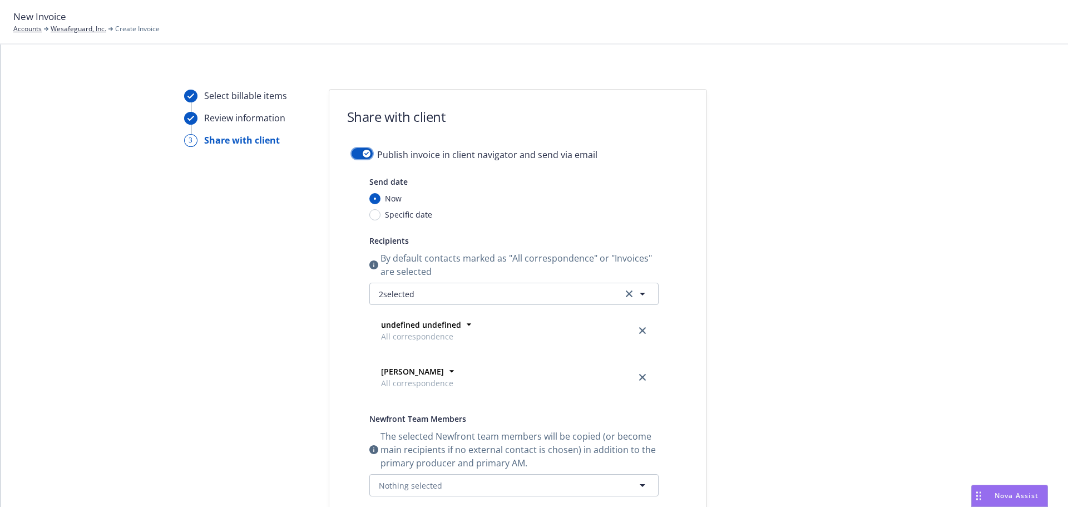
drag, startPoint x: 357, startPoint y: 149, endPoint x: 359, endPoint y: 160, distance: 11.3
click at [357, 150] on button "button" at bounding box center [362, 153] width 21 height 11
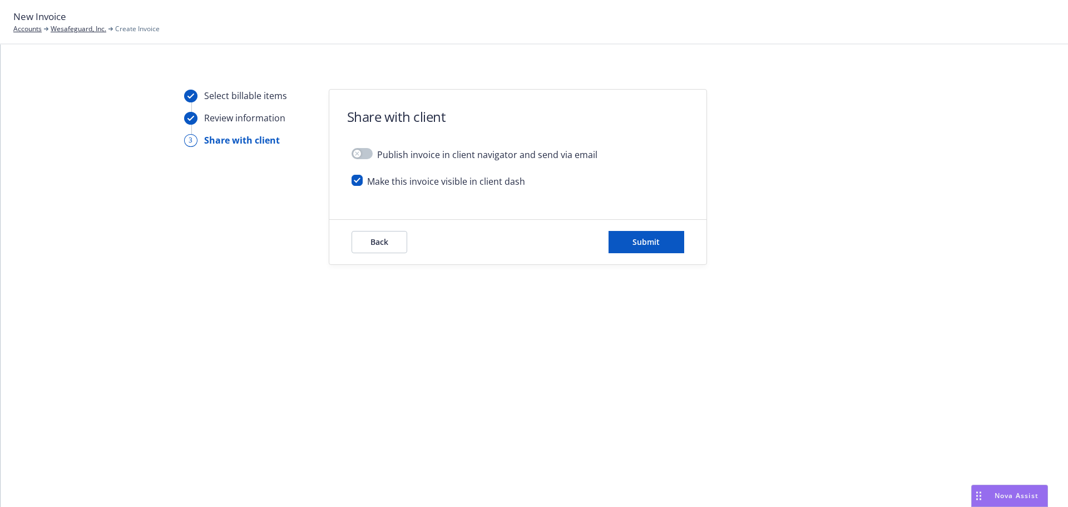
click at [359, 186] on div "Make this invoice visible in client dash" at bounding box center [518, 186] width 333 height 22
click at [353, 182] on input "checkbox" at bounding box center [357, 180] width 11 height 11
checkbox input "false"
click at [654, 246] on span "Submit" at bounding box center [645, 241] width 27 height 11
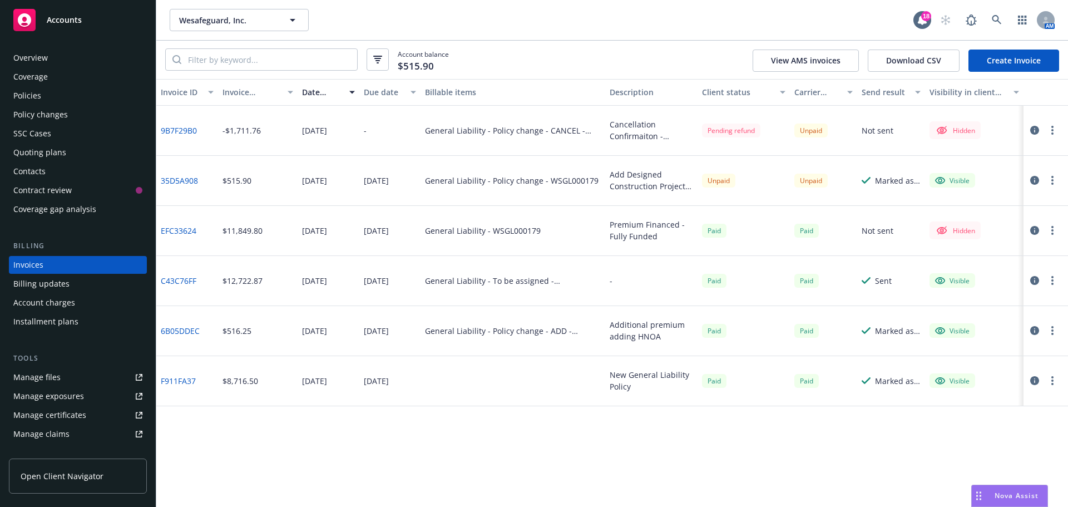
click at [1055, 135] on button "button" at bounding box center [1052, 129] width 13 height 13
click at [1031, 131] on icon "button" at bounding box center [1034, 130] width 9 height 9
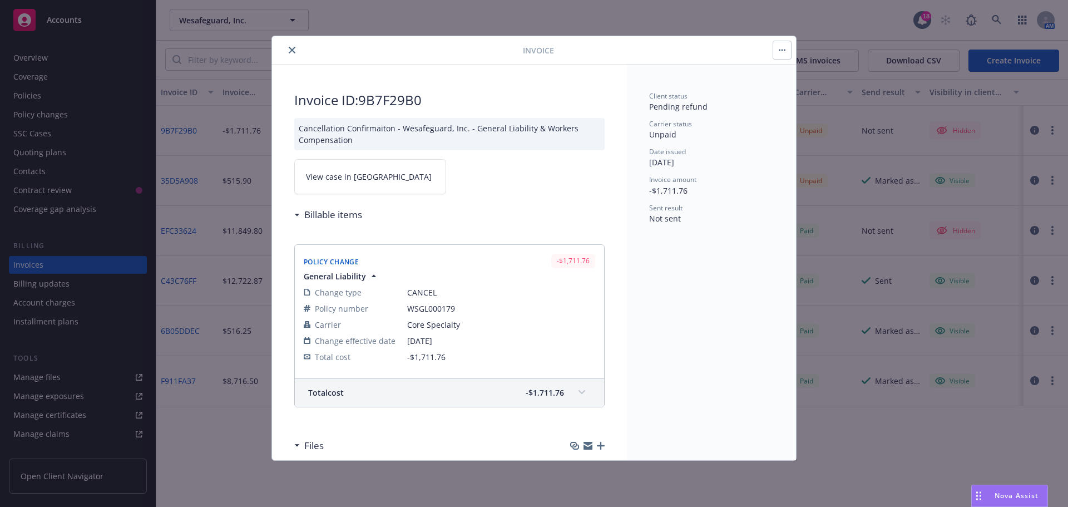
click at [371, 180] on link "View case in [GEOGRAPHIC_DATA]" at bounding box center [370, 176] width 152 height 35
drag, startPoint x: 280, startPoint y: 48, endPoint x: 286, endPoint y: 49, distance: 6.1
click at [280, 48] on div at bounding box center [399, 49] width 246 height 13
click at [286, 49] on button "close" at bounding box center [291, 49] width 13 height 13
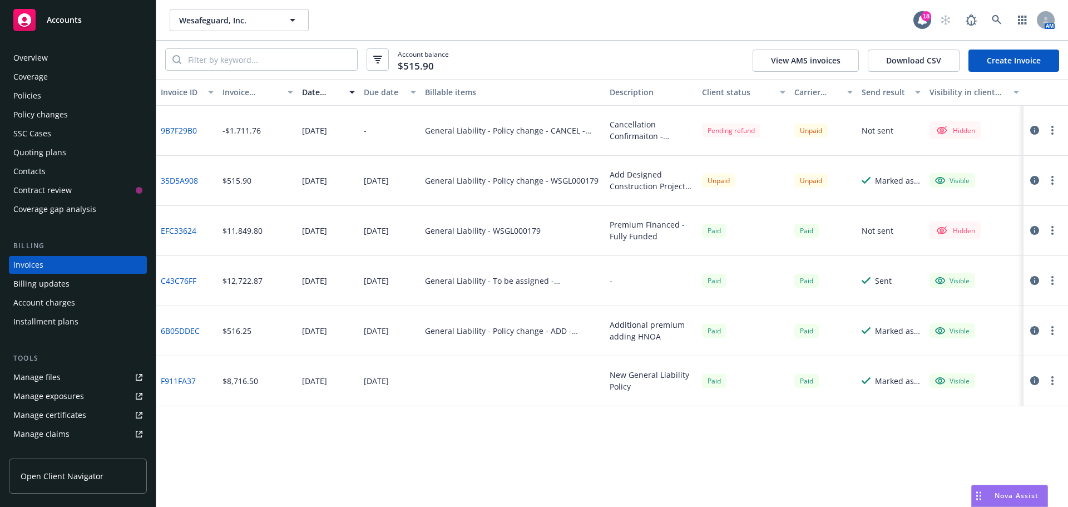
click at [53, 60] on div "Overview" at bounding box center [77, 58] width 129 height 18
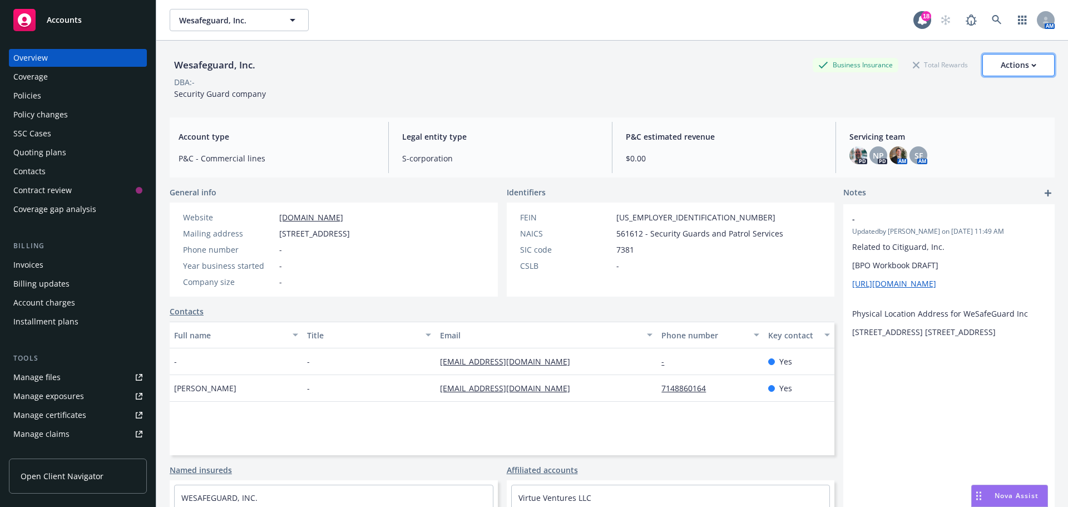
click at [1033, 62] on button "Actions" at bounding box center [1018, 65] width 72 height 22
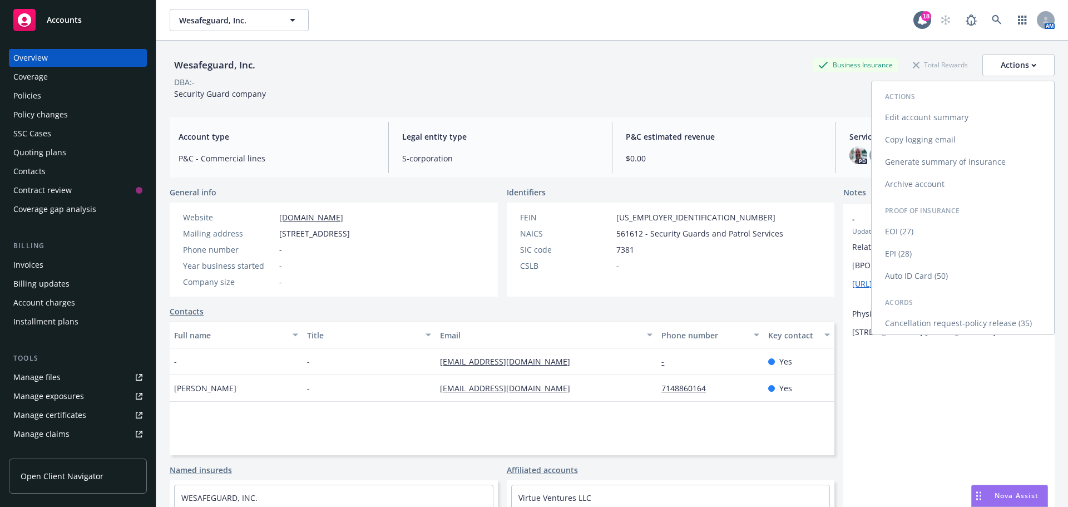
click at [959, 138] on link "Copy logging email" at bounding box center [963, 139] width 182 height 22
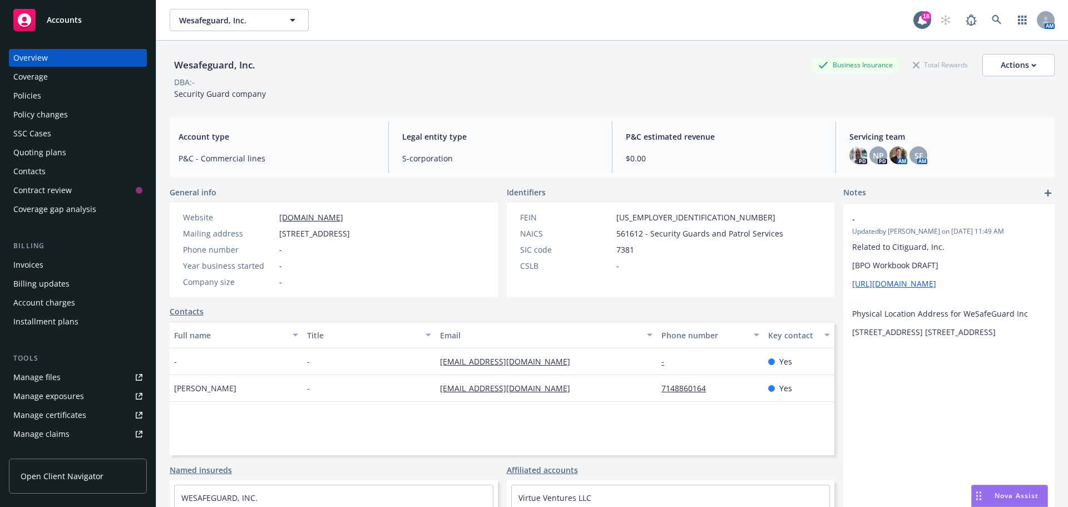
drag, startPoint x: 468, startPoint y: 231, endPoint x: 261, endPoint y: 230, distance: 207.5
click at [261, 230] on div "Website [DOMAIN_NAME] Mailing address [STREET_ADDRESS] Phone number - Year busi…" at bounding box center [267, 249] width 194 height 94
copy div "[STREET_ADDRESS]"
